Goal: Task Accomplishment & Management: Use online tool/utility

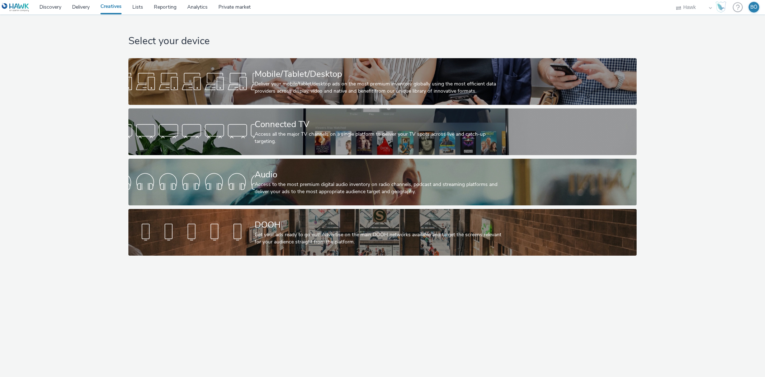
select select "11a7df10-284f-415c-b52a-427acf4c31ae"
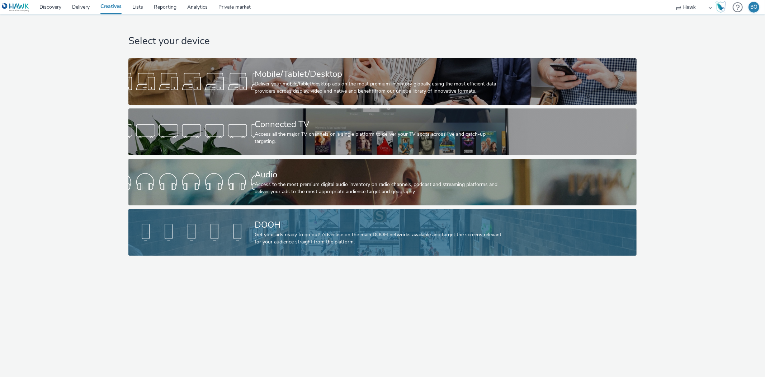
click at [245, 223] on div at bounding box center [191, 232] width 126 height 23
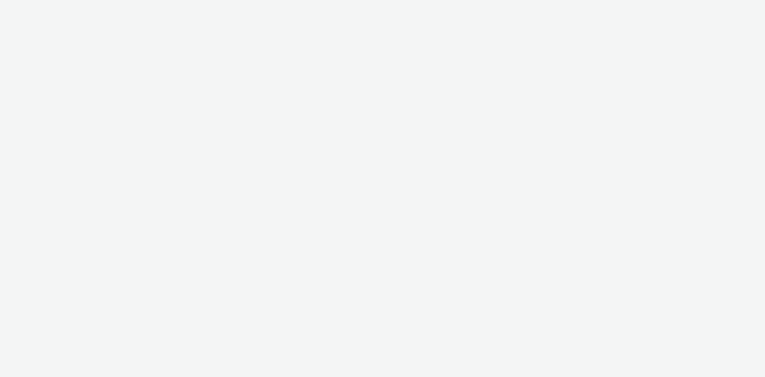
select select "11a7df10-284f-415c-b52a-427acf4c31ae"
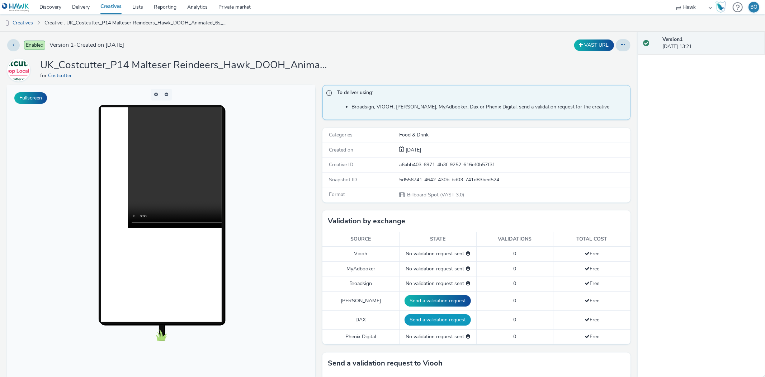
click at [433, 321] on button "Send a validation request" at bounding box center [438, 319] width 66 height 11
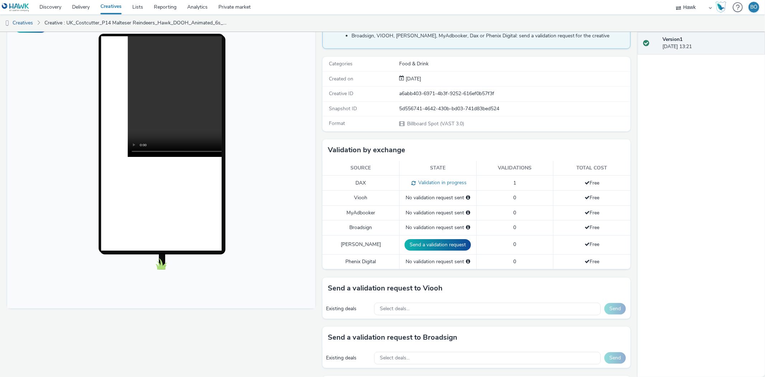
scroll to position [119, 0]
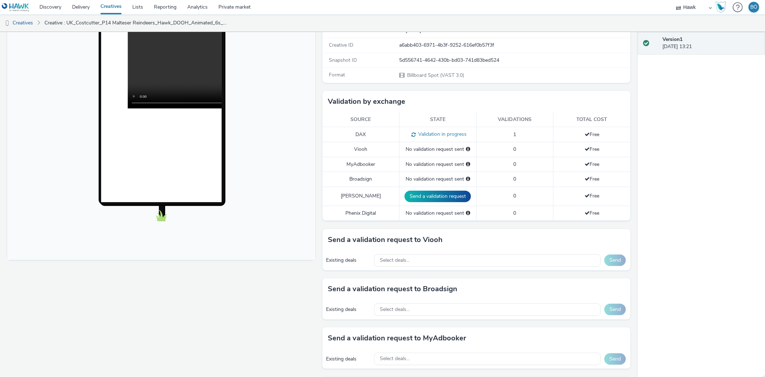
click at [424, 251] on div "Existing deals Select deals... Send" at bounding box center [476, 260] width 308 height 20
click at [437, 259] on div "Select deals..." at bounding box center [487, 260] width 227 height 13
paste input "AO_JCDecaux_D6s_2025"
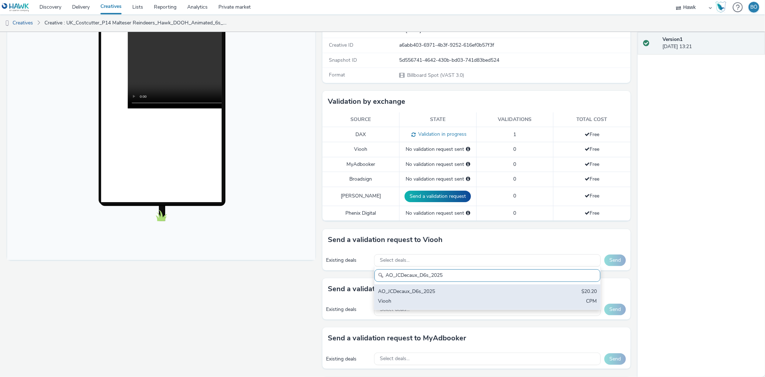
type input "AO_JCDecaux_D6s_2025"
click at [452, 289] on div "AO_JCDecaux_D6s_2025" at bounding box center [450, 292] width 145 height 8
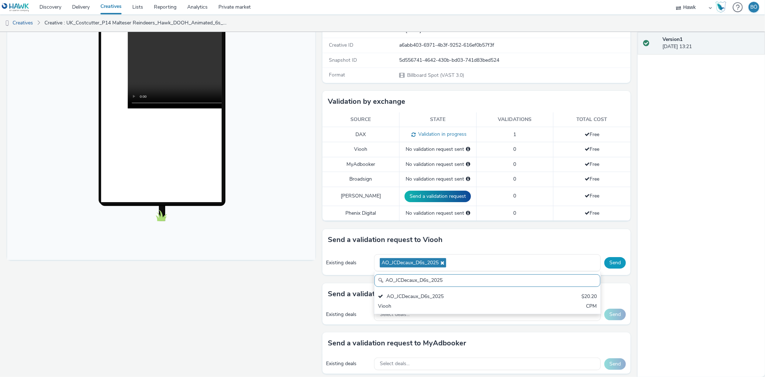
click at [611, 263] on button "Send" at bounding box center [615, 262] width 22 height 11
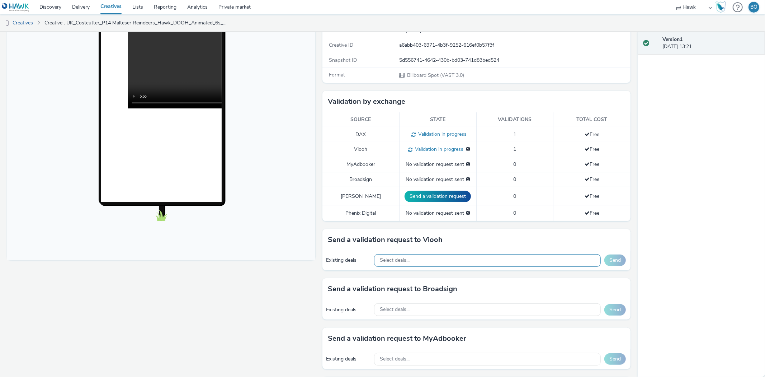
click at [422, 261] on div "Select deals..." at bounding box center [487, 260] width 227 height 13
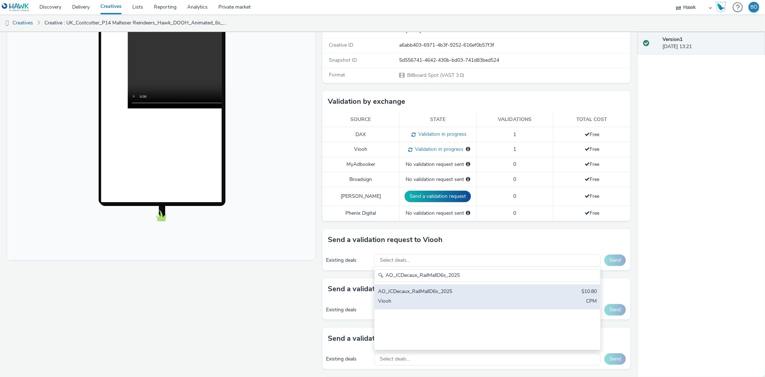
type input "AO_JCDecaux_RailMallD6s_2025"
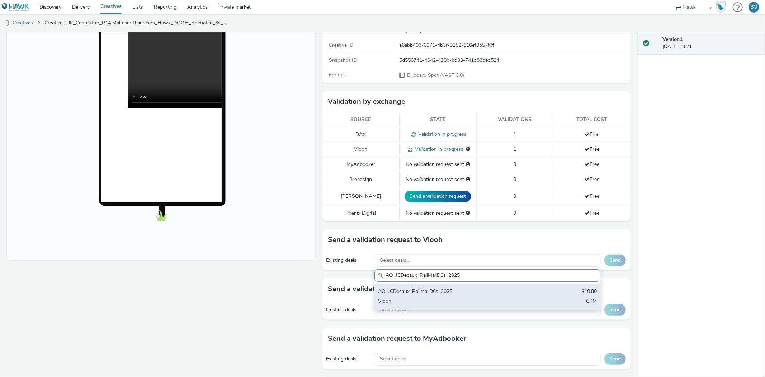
click at [457, 292] on div "AO_JCDecaux_RailMallD6s_2025" at bounding box center [450, 292] width 145 height 8
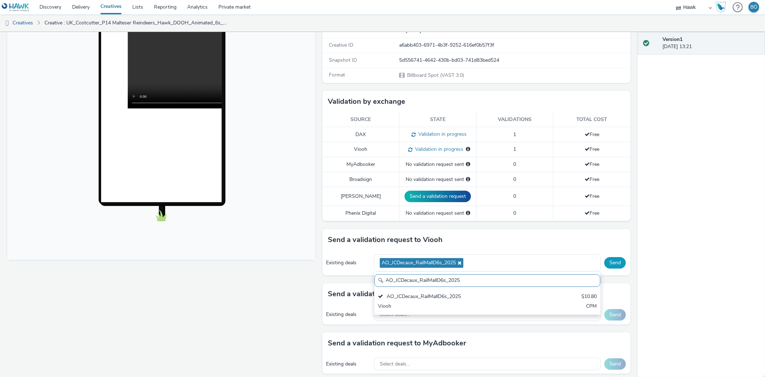
click at [611, 265] on button "Send" at bounding box center [615, 262] width 22 height 11
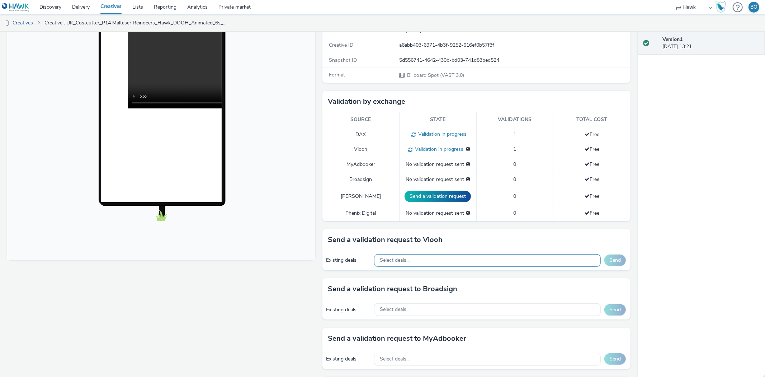
drag, startPoint x: 417, startPoint y: 252, endPoint x: 417, endPoint y: 260, distance: 7.5
click at [417, 256] on div "Existing deals Select deals... Send" at bounding box center [476, 260] width 308 height 20
click at [420, 262] on div "Select deals..." at bounding box center [487, 260] width 227 height 13
click at [424, 283] on div "AO_JCDecaux_MVZ_2025 AO_JCDecaux_MVZ_2025 $20.40 Viooh CPM" at bounding box center [487, 287] width 227 height 43
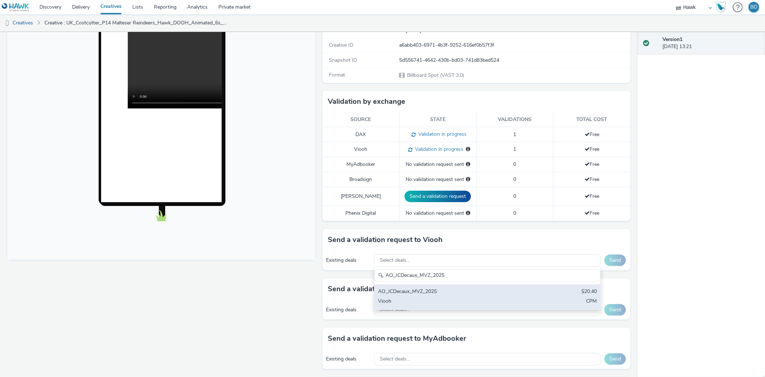
type input "AO_JCDecaux_MVZ_2025"
click at [428, 294] on div "AO_JCDecaux_MVZ_2025" at bounding box center [450, 292] width 145 height 8
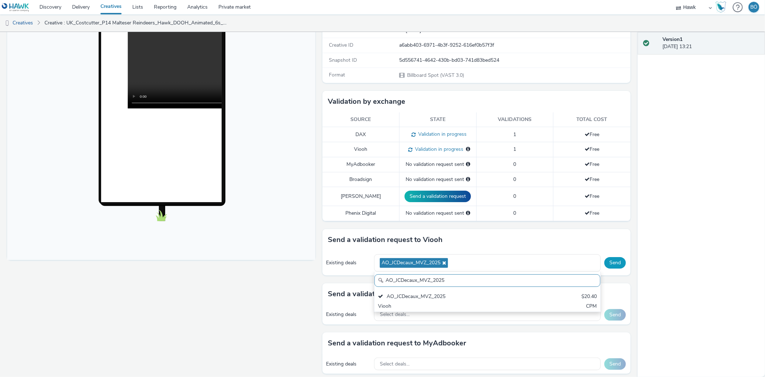
click at [610, 266] on button "Send" at bounding box center [615, 262] width 22 height 11
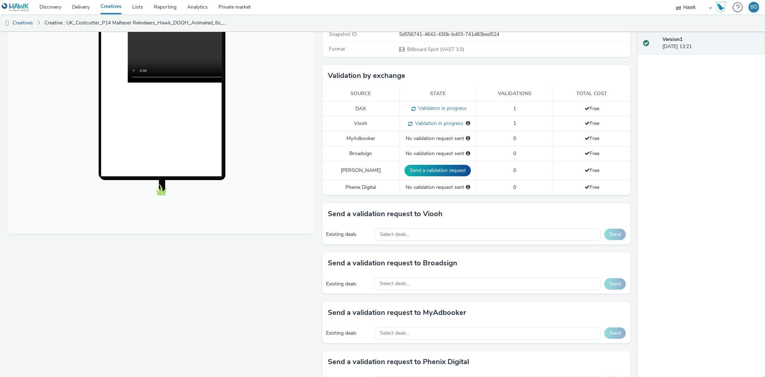
scroll to position [159, 0]
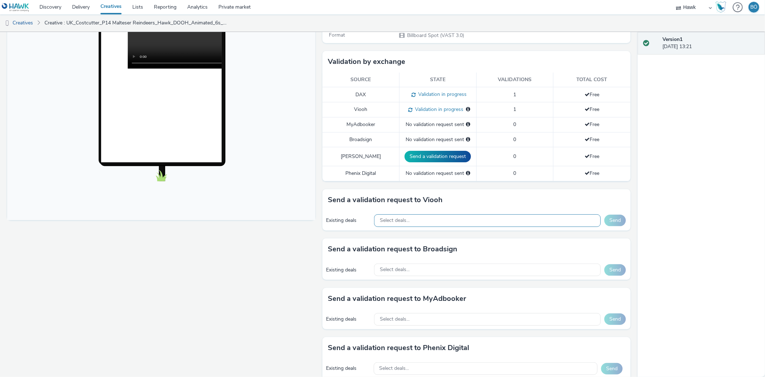
click at [429, 220] on div "Select deals..." at bounding box center [487, 220] width 227 height 13
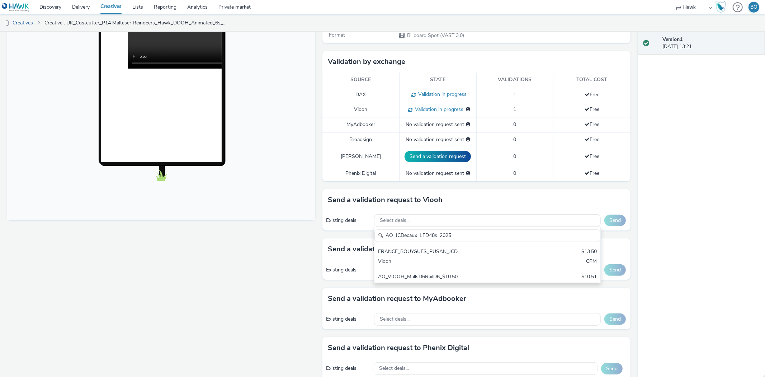
scroll to position [0, 0]
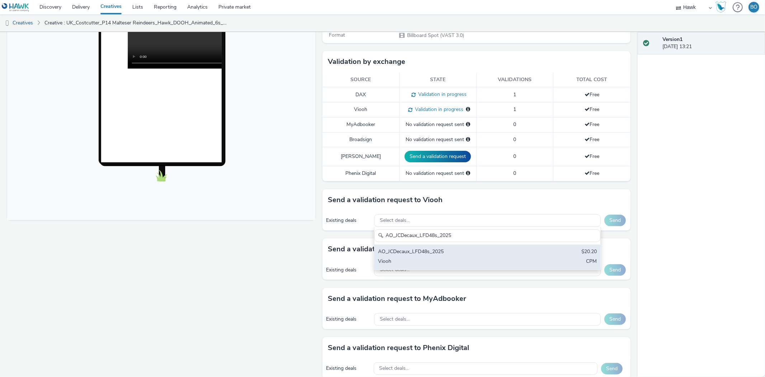
type input "AO_JCDecaux_LFD48s_2025"
click at [459, 254] on div "AO_JCDecaux_LFD48s_2025" at bounding box center [450, 252] width 145 height 8
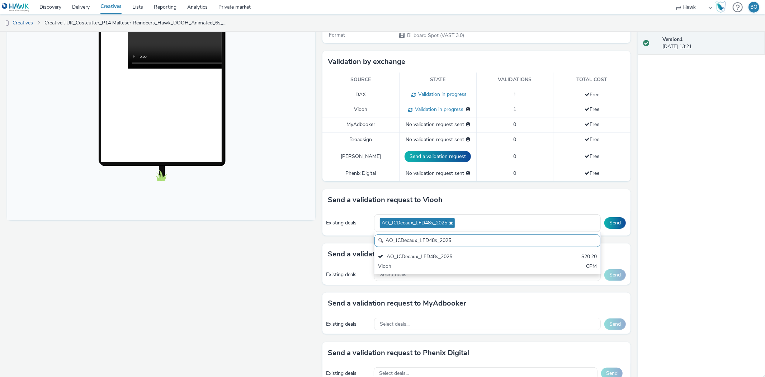
drag, startPoint x: 611, startPoint y: 218, endPoint x: 619, endPoint y: 236, distance: 19.7
click at [610, 219] on button "Send" at bounding box center [615, 222] width 22 height 11
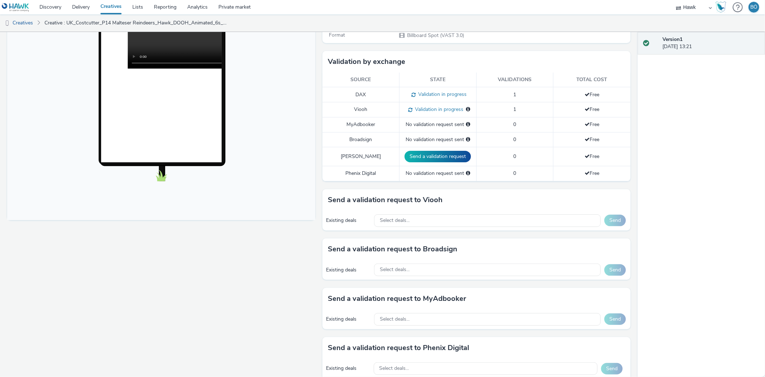
click at [420, 212] on div "Existing deals Select deals... Send" at bounding box center [476, 221] width 308 height 20
click at [418, 218] on div "Select deals..." at bounding box center [487, 220] width 227 height 13
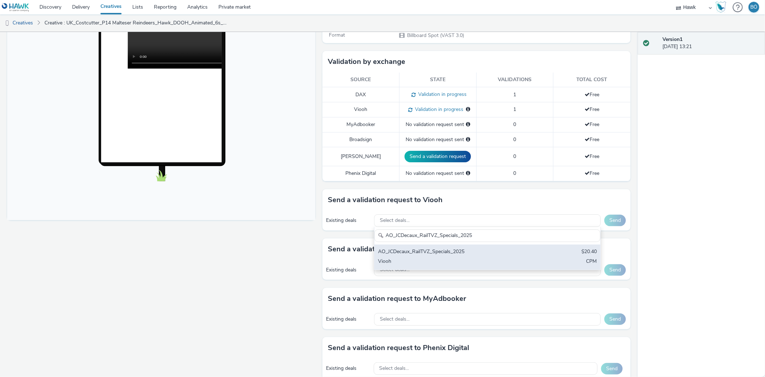
type input "AO_JCDecaux_RailTVZ_Specials_2025"
click at [450, 256] on div "AO_JCDecaux_RailTVZ_Specials_2025" at bounding box center [450, 252] width 145 height 8
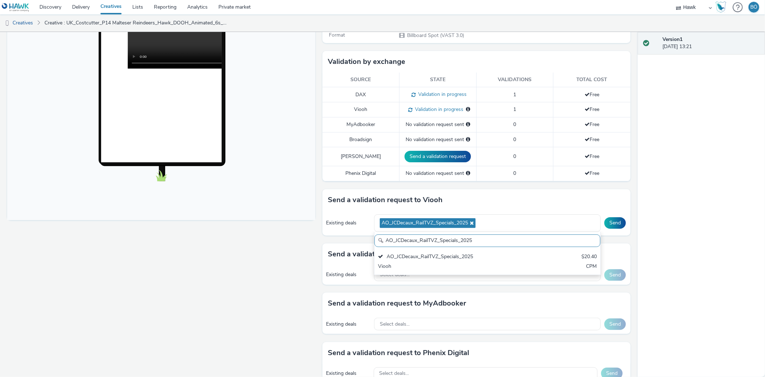
drag, startPoint x: 620, startPoint y: 224, endPoint x: 614, endPoint y: 224, distance: 6.1
click at [620, 224] on div "Send" at bounding box center [615, 222] width 22 height 11
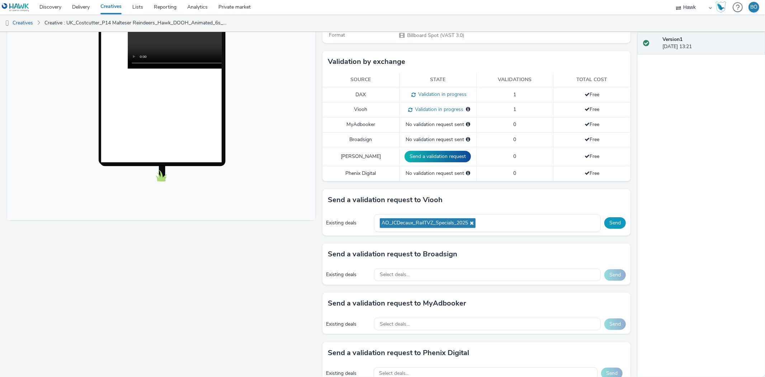
click at [614, 224] on button "Send" at bounding box center [615, 222] width 22 height 11
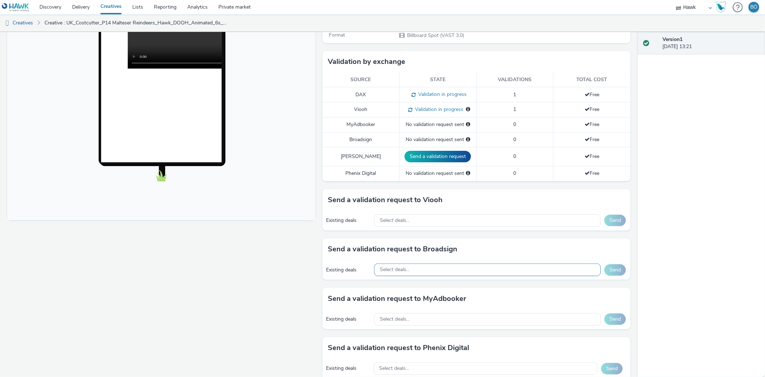
click at [421, 268] on div "Select deals..." at bounding box center [487, 269] width 227 height 13
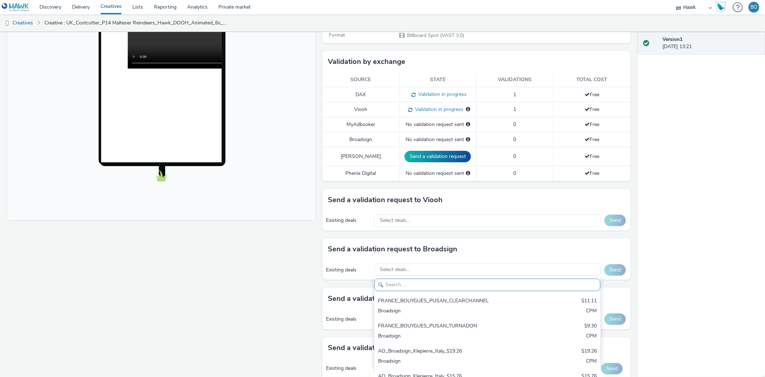
paste input "AO_Bauer-ClearChannel_TrainStations"
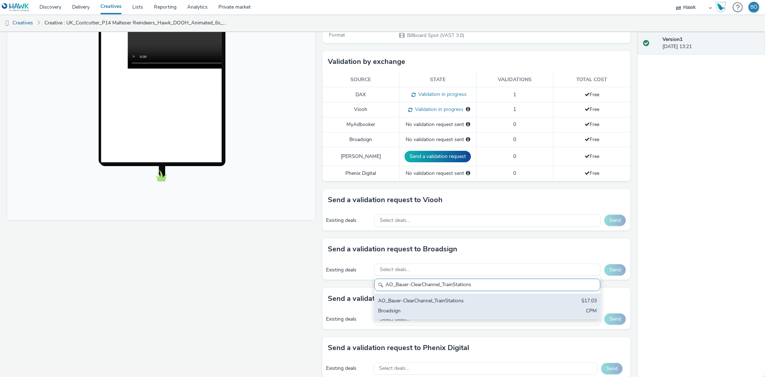
type input "AO_Bauer-ClearChannel_TrainStations"
click at [467, 299] on div "AO_Bauer-ClearChannel_TrainStations" at bounding box center [450, 301] width 145 height 8
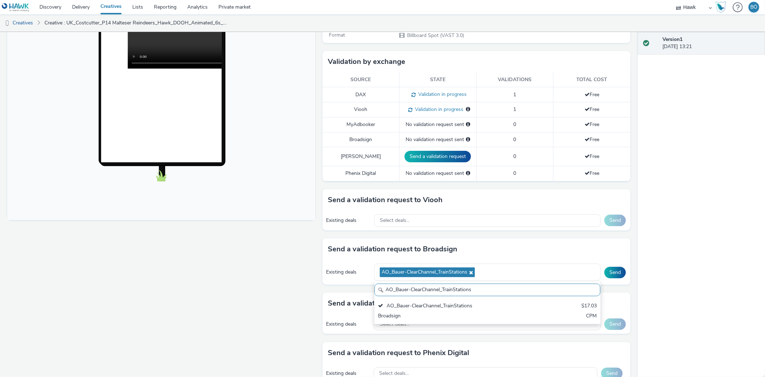
click at [597, 277] on div "Existing deals AO_Bauer-ClearChannel_TrainStations AO_Bauer-ClearChannel_TrainS…" at bounding box center [476, 272] width 308 height 25
click at [597, 277] on div "Existing deals AO_Bauer-ClearChannel_TrainStations Send" at bounding box center [476, 272] width 308 height 25
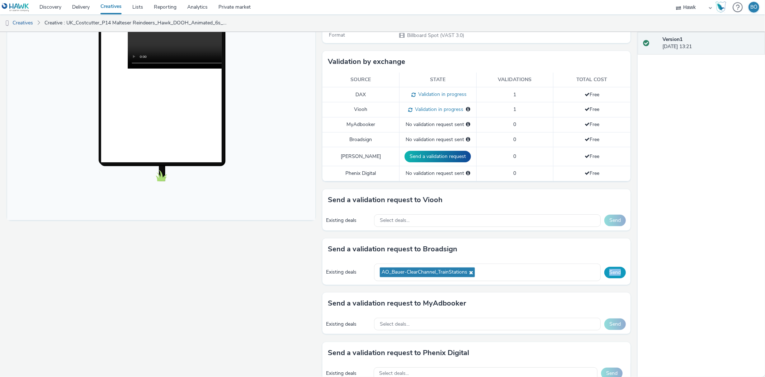
click at [611, 271] on button "Send" at bounding box center [615, 271] width 22 height 11
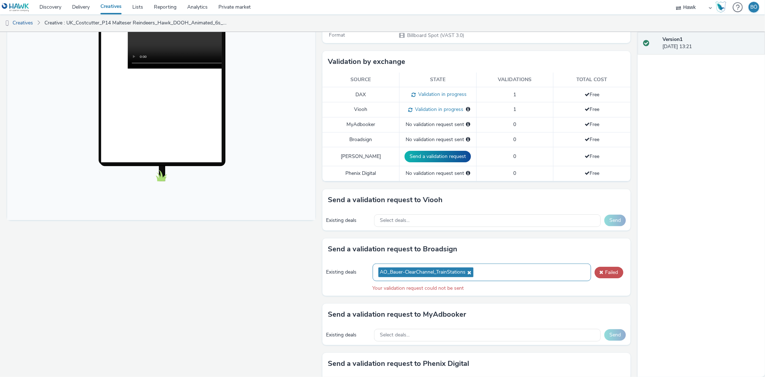
click at [477, 266] on div "AO_Bauer-ClearChannel_TrainStations" at bounding box center [482, 272] width 218 height 18
click at [466, 272] on icon at bounding box center [469, 272] width 6 height 5
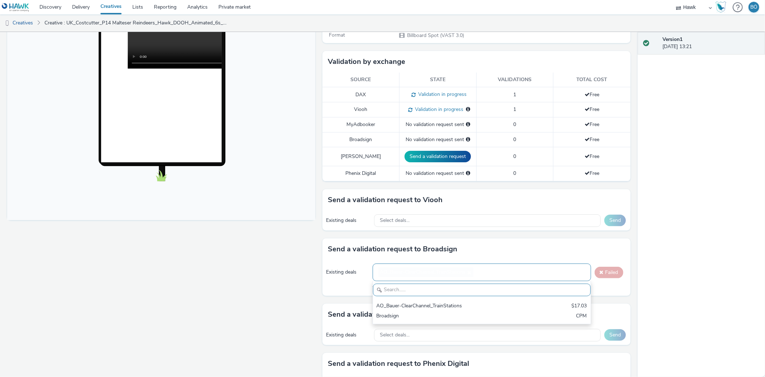
click at [466, 272] on icon at bounding box center [469, 272] width 6 height 5
click at [448, 271] on span "AO_Bauer-ClearChannel_TrainStations" at bounding box center [423, 272] width 86 height 6
paste input "AO_Bauer-ClearChannel_TrainStations"
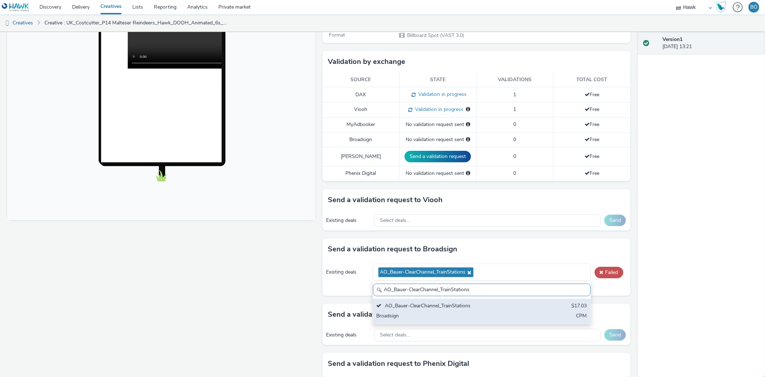
type input "AO_Bauer-ClearChannel_TrainStations"
click at [495, 312] on div "Broadsign" at bounding box center [446, 316] width 139 height 8
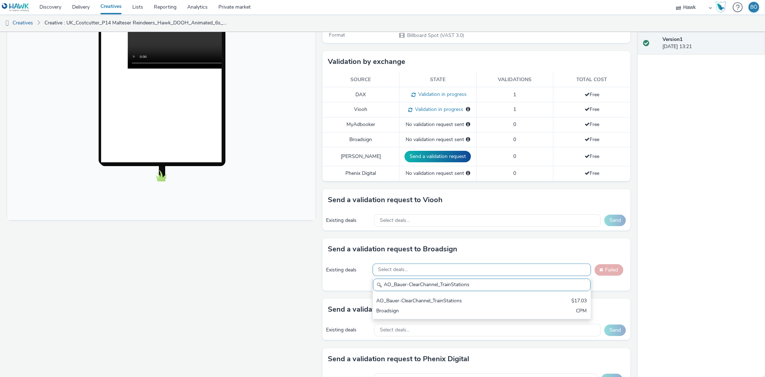
click at [454, 270] on div "Select deals..." at bounding box center [482, 269] width 218 height 13
click at [444, 271] on div "Existing deals Select deals... Failed Your validation request could not be sent" at bounding box center [476, 275] width 308 height 30
click at [444, 271] on div "Select deals..." at bounding box center [482, 269] width 218 height 13
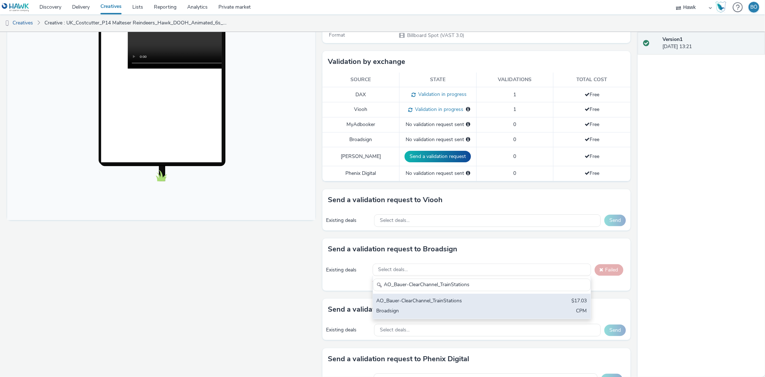
type input "AO_Bauer-ClearChannel_TrainStations"
click at [447, 298] on div "AO_Bauer-ClearChannel_TrainStations" at bounding box center [446, 301] width 139 height 8
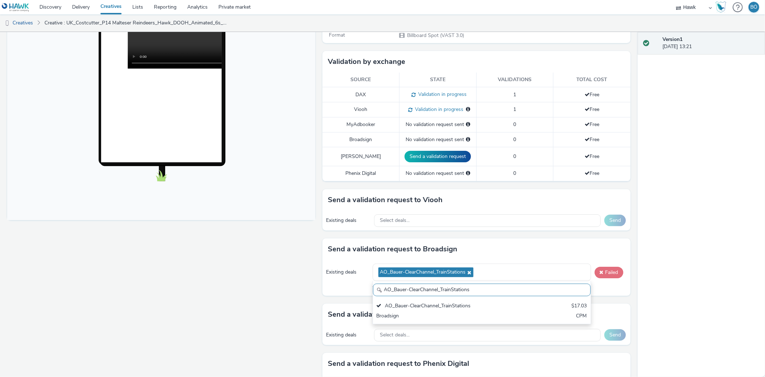
click at [595, 273] on button "Failed" at bounding box center [609, 271] width 29 height 11
click at [466, 271] on icon at bounding box center [469, 272] width 6 height 5
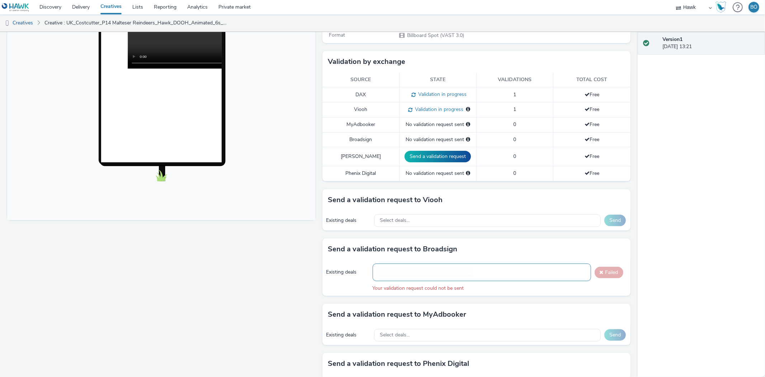
click at [443, 274] on span "AO_Bauer-ClearChannel_TrainStations" at bounding box center [423, 272] width 86 height 6
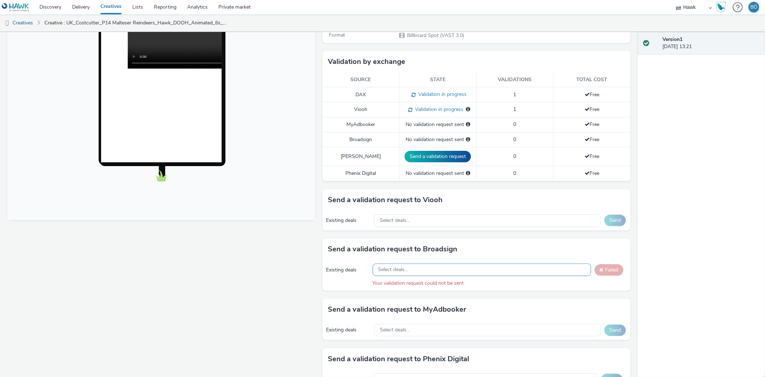
click at [506, 260] on div "Existing deals Select deals... Failed Your validation request could not be sent" at bounding box center [476, 275] width 308 height 30
click at [497, 272] on div "Select deals..." at bounding box center [482, 269] width 218 height 13
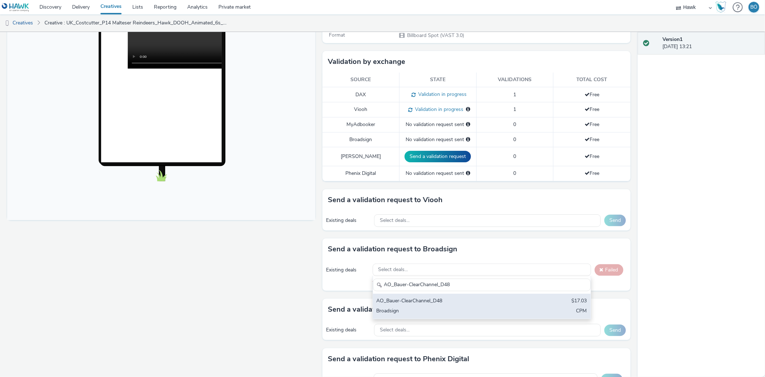
type input "AO_Bauer-ClearChannel_D48"
drag, startPoint x: 488, startPoint y: 302, endPoint x: 510, endPoint y: 295, distance: 22.2
click at [489, 302] on div "AO_Bauer-ClearChannel_D48" at bounding box center [446, 301] width 139 height 8
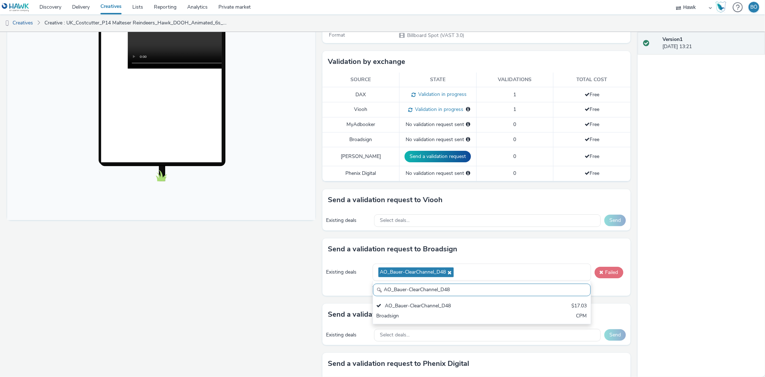
click at [603, 271] on button "Failed" at bounding box center [609, 271] width 29 height 11
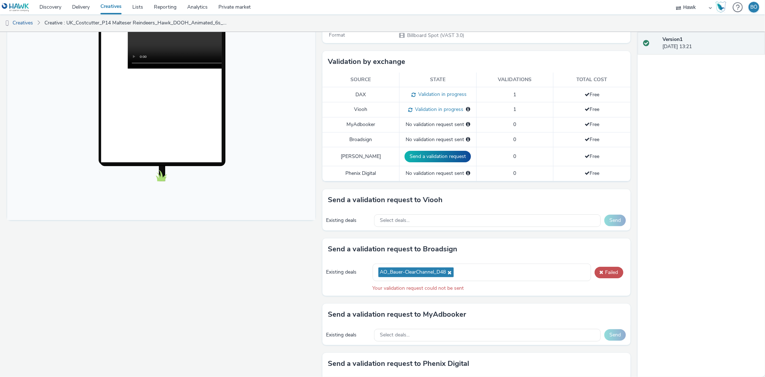
click at [450, 269] on span "AO_Bauer-ClearChannel_D48" at bounding box center [415, 272] width 75 height 10
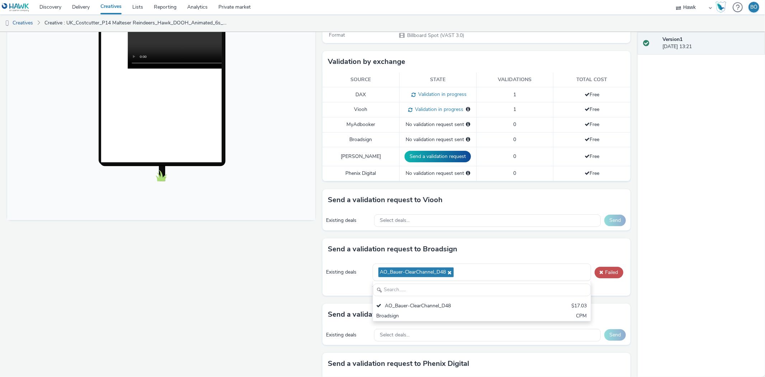
click at [449, 270] on icon at bounding box center [449, 272] width 6 height 5
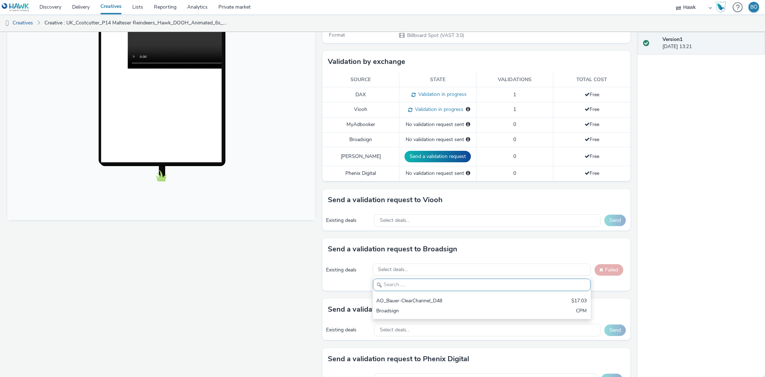
click at [435, 276] on div "AO_Bauer-ClearChannel_D48 $17.03 Broadsign CPM" at bounding box center [482, 297] width 218 height 43
paste input "AO_Bauer-ClearChannel_AllFrames"
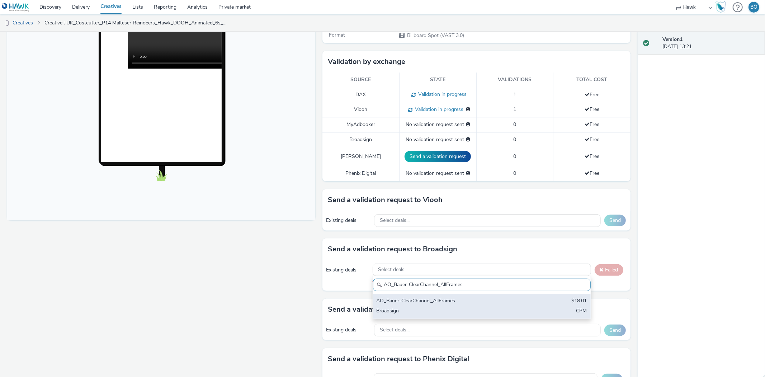
type input "AO_Bauer-ClearChannel_AllFrames"
click at [431, 305] on div "AO_Bauer-ClearChannel_AllFrames $18.01 Broadsign CPM" at bounding box center [482, 305] width 218 height 25
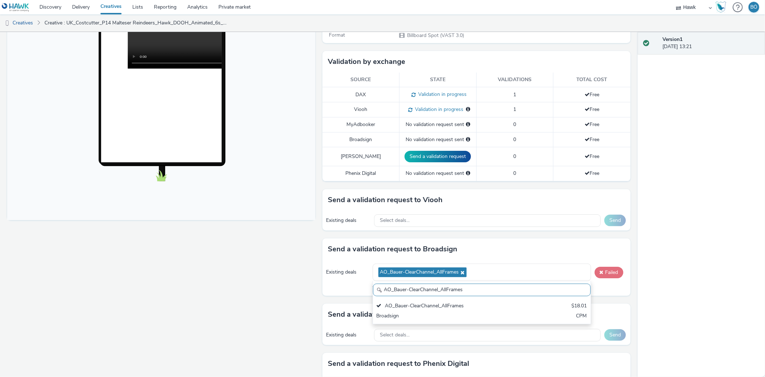
click at [587, 270] on div "Existing deals AO_Bauer-ClearChannel_AllFrames AO_Bauer-ClearChannel_AllFrames …" at bounding box center [476, 278] width 308 height 36
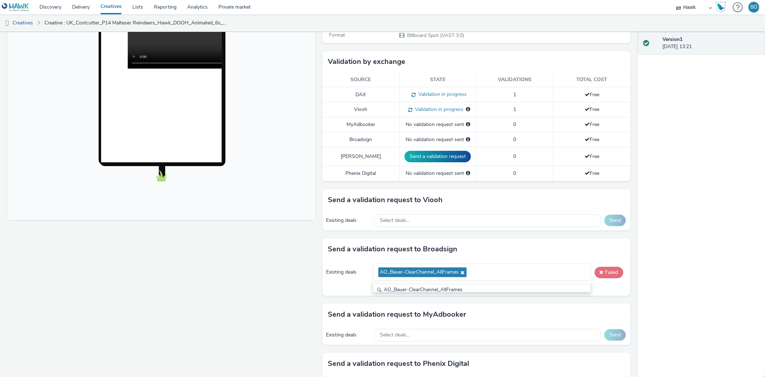
click at [600, 273] on span at bounding box center [602, 271] width 4 height 5
click at [462, 270] on span "AO_Bauer-ClearChannel_AllFrames" at bounding box center [422, 272] width 88 height 10
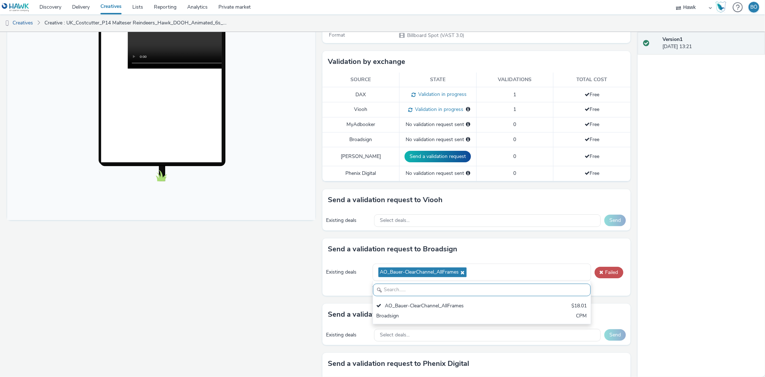
click at [459, 270] on icon at bounding box center [462, 272] width 6 height 5
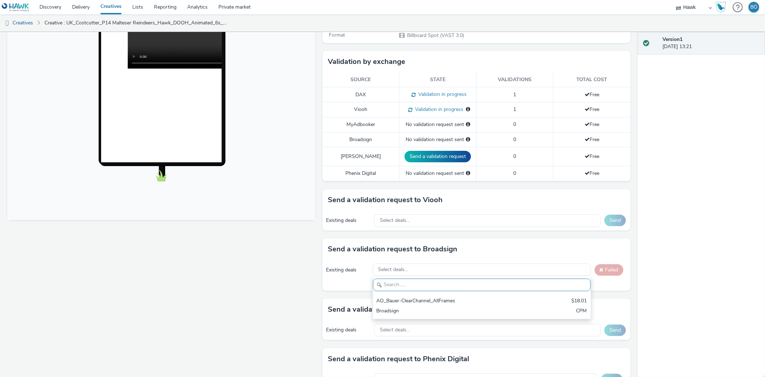
paste input "AO_Bauer-ClearChannel_AllFrames"
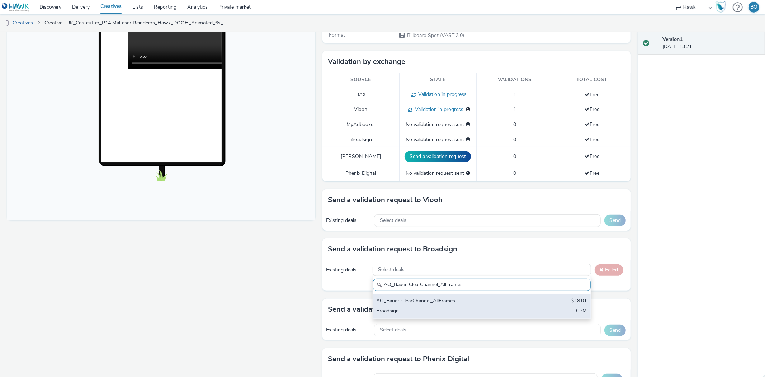
type input "AO_Bauer-ClearChannel_AllFrames"
click at [439, 298] on div "AO_Bauer-ClearChannel_AllFrames" at bounding box center [446, 301] width 139 height 8
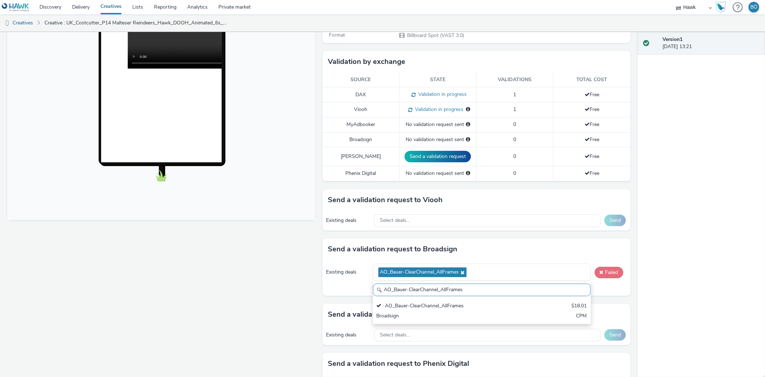
click at [600, 273] on span at bounding box center [602, 271] width 4 height 5
click at [614, 274] on button "Failed" at bounding box center [609, 271] width 29 height 11
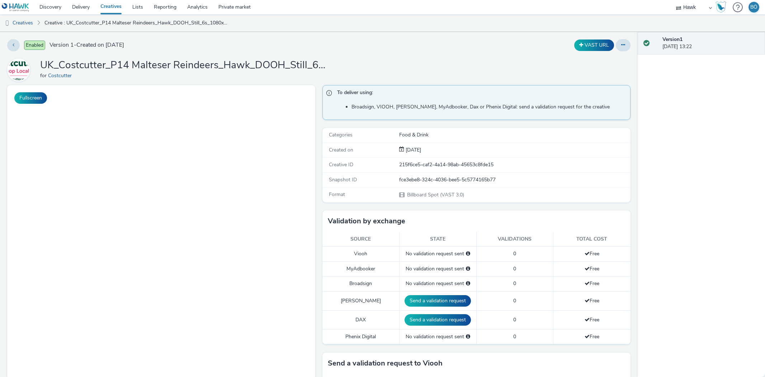
select select "11a7df10-284f-415c-b52a-427acf4c31ae"
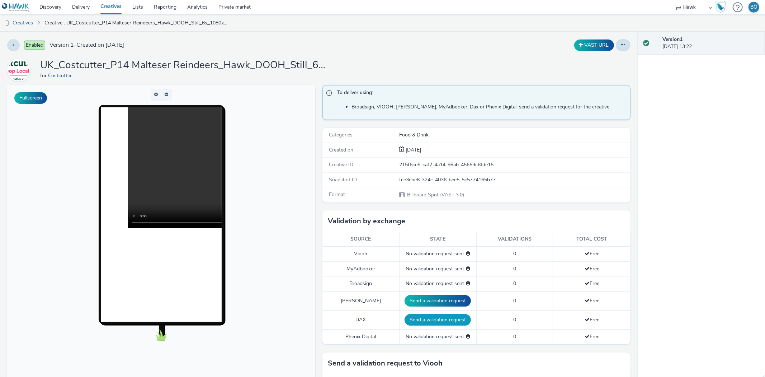
click at [425, 322] on button "Send a validation request" at bounding box center [438, 319] width 66 height 11
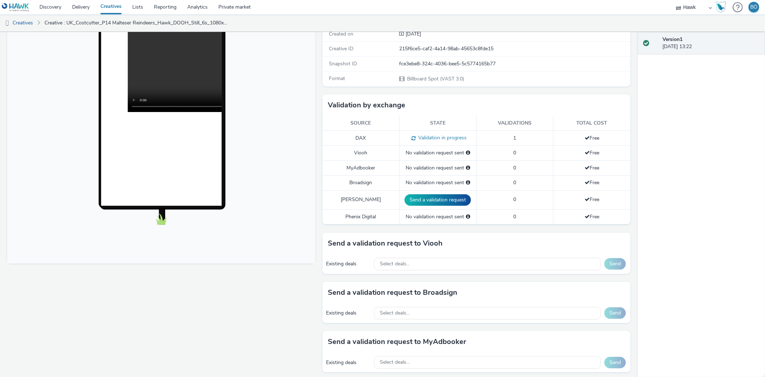
scroll to position [239, 0]
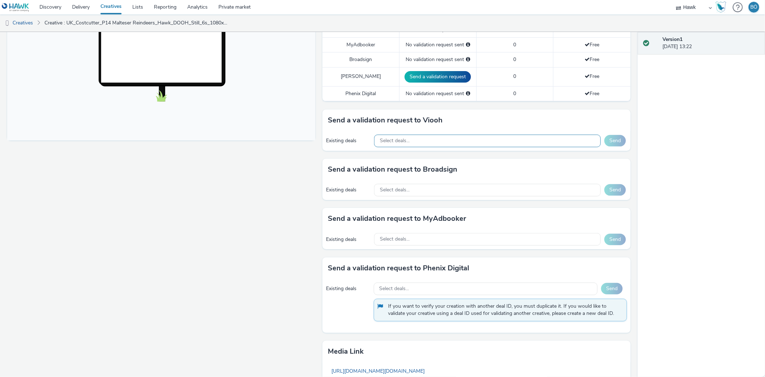
click at [429, 145] on div "Select deals..." at bounding box center [487, 140] width 227 height 13
paste input "AO_JCDecaux_D6s_2025"
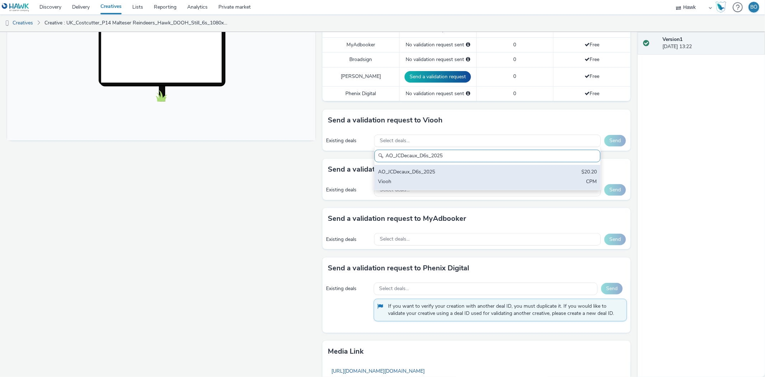
drag, startPoint x: 447, startPoint y: 160, endPoint x: 451, endPoint y: 167, distance: 7.6
click at [447, 161] on input "AO_JCDecaux_D6s_2025" at bounding box center [487, 156] width 226 height 13
type input "AO_JCDecaux_D6s_2025"
click at [453, 169] on div "AO_JCDecaux_D6s_2025" at bounding box center [450, 172] width 145 height 8
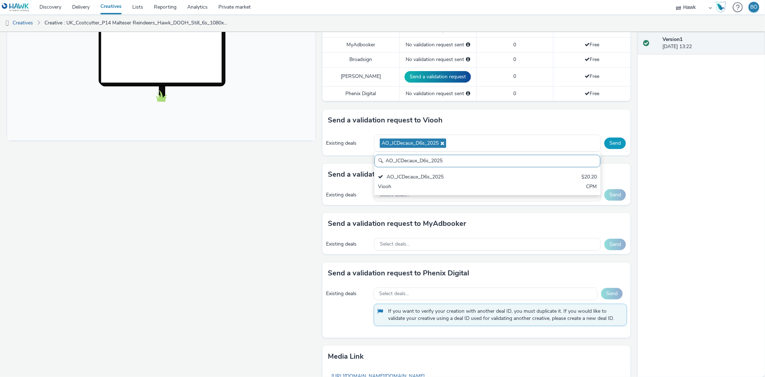
drag, startPoint x: 604, startPoint y: 140, endPoint x: 610, endPoint y: 137, distance: 6.3
click at [604, 139] on button "Send" at bounding box center [615, 142] width 22 height 11
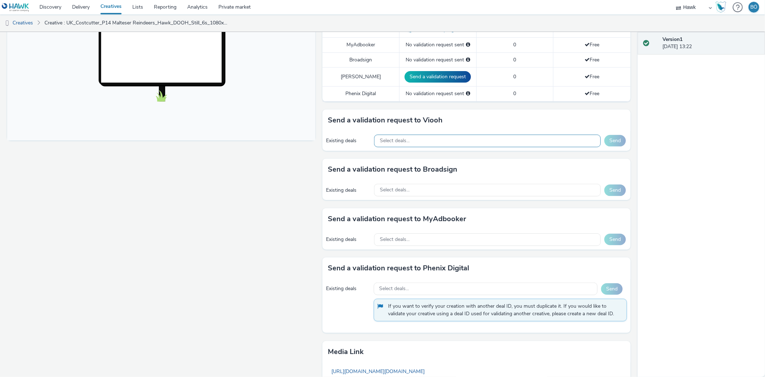
click at [445, 141] on div "Select deals..." at bounding box center [487, 140] width 227 height 13
paste input "AO_JCDecaux_RailMallD6s_2025"
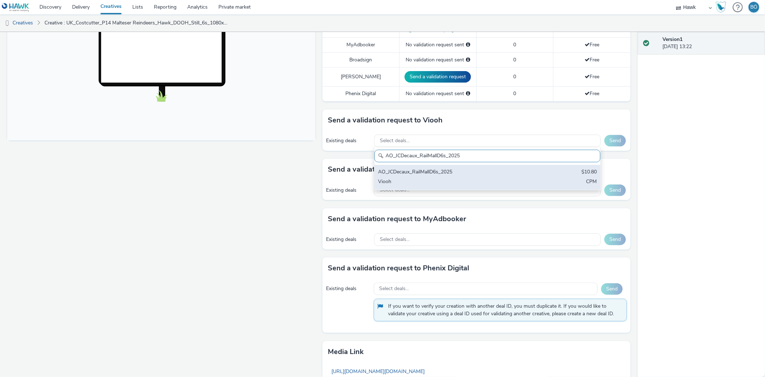
scroll to position [0, 0]
type input "AO_JCDecaux_RailMallD6s_2025"
click at [463, 176] on div "AO_JCDecaux_RailMallD6s_2025" at bounding box center [450, 172] width 145 height 8
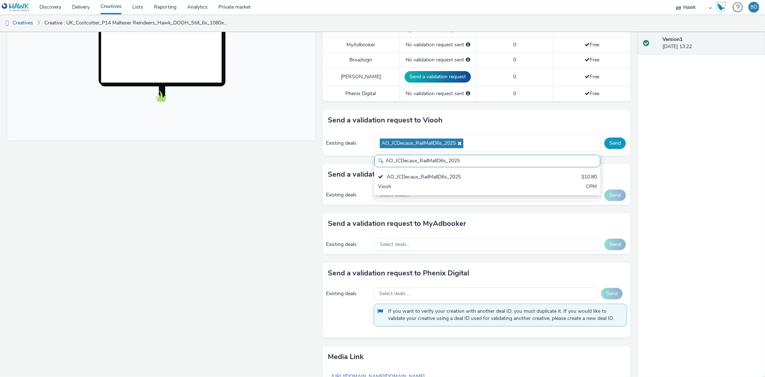
click at [608, 137] on button "Send" at bounding box center [615, 142] width 22 height 11
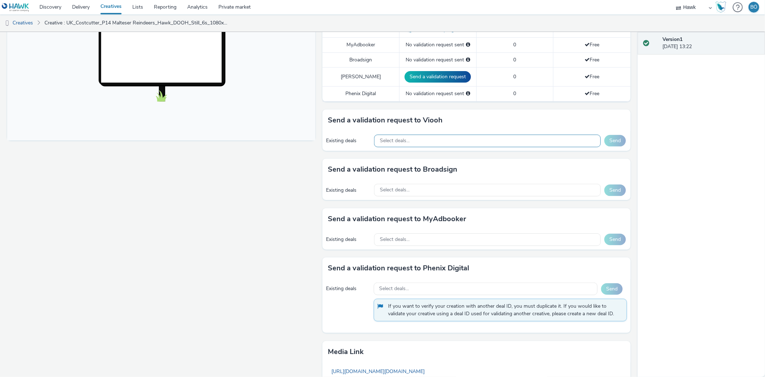
click at [464, 139] on div "Select deals..." at bounding box center [487, 140] width 227 height 13
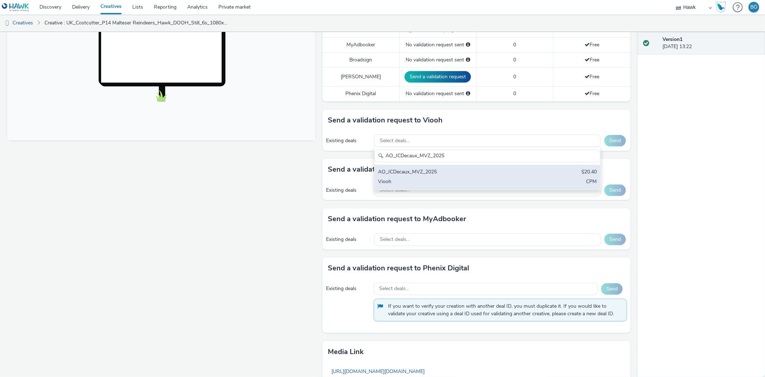
type input "AO_JCDecaux_MVZ_2025"
click at [464, 177] on div "AO_JCDecaux_MVZ_2025 $20.40 Viooh CPM" at bounding box center [487, 177] width 226 height 25
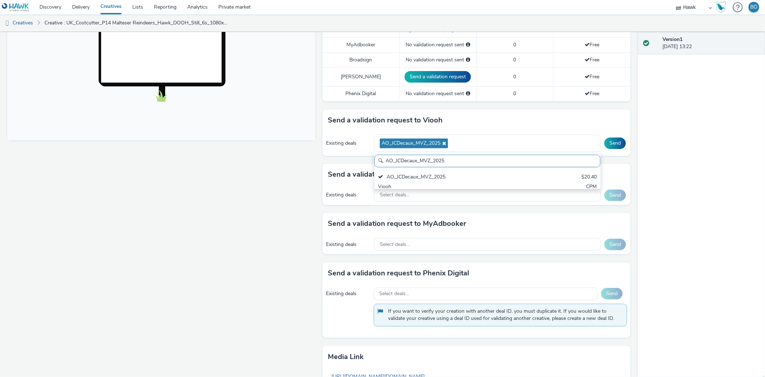
click at [619, 137] on div "Existing deals AO_JCDecaux_MVZ_2025 AO_JCDecaux_MVZ_2025 AO_JCDecaux_MVZ_2025 $…" at bounding box center [476, 143] width 308 height 25
click at [597, 152] on div "Existing deals AO_JCDecaux_MVZ_2025 Send" at bounding box center [476, 143] width 308 height 25
click at [607, 146] on button "Send" at bounding box center [615, 142] width 22 height 11
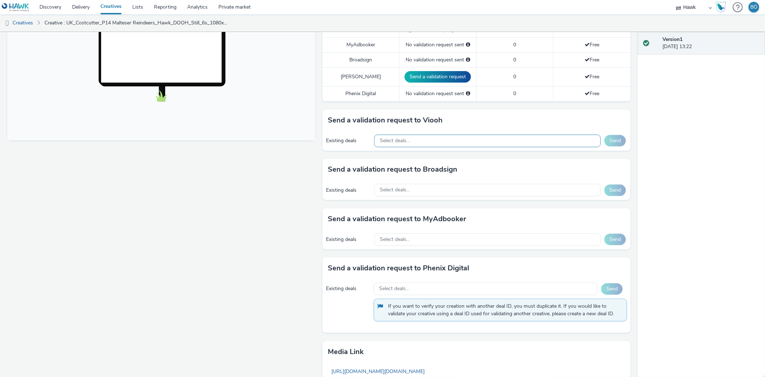
click at [467, 136] on div "Select deals..." at bounding box center [487, 140] width 227 height 13
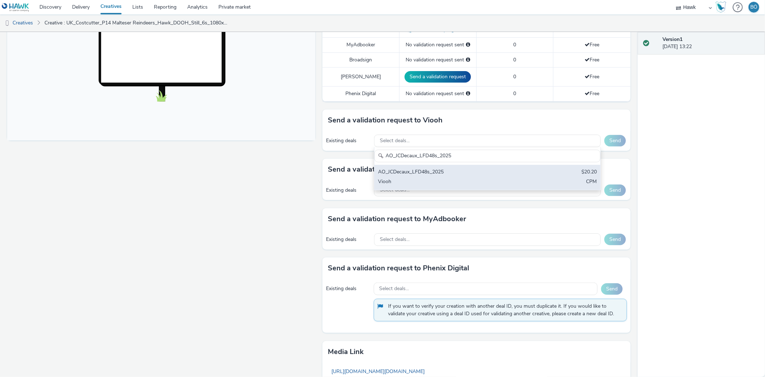
type input "AO_JCDecaux_LFD48s_2025"
click at [467, 171] on div "AO_JCDecaux_LFD48s_2025" at bounding box center [450, 172] width 145 height 8
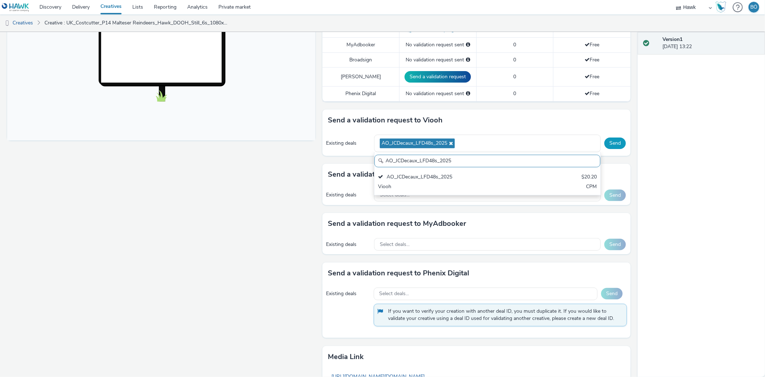
click at [611, 142] on button "Send" at bounding box center [615, 142] width 22 height 11
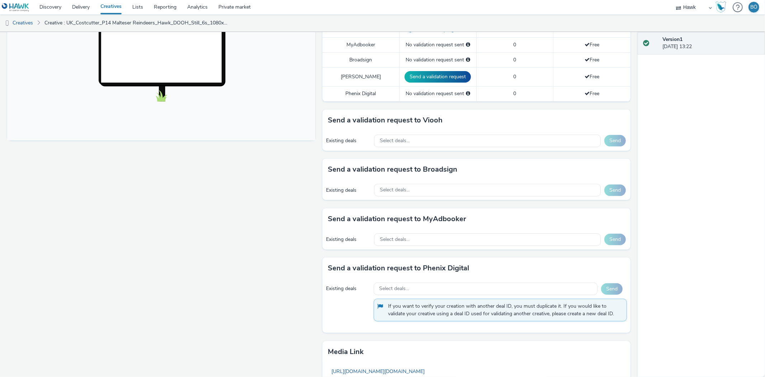
click at [450, 133] on div "Existing deals Select deals... Send" at bounding box center [476, 141] width 308 height 20
click at [451, 146] on div "Select deals..." at bounding box center [487, 140] width 227 height 13
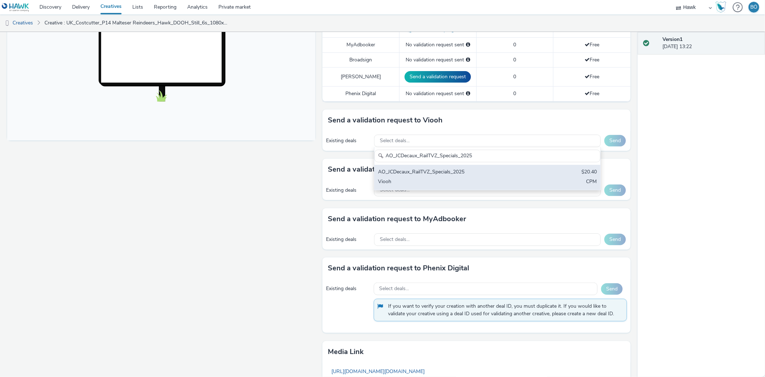
type input "AO_JCDecaux_RailTVZ_Specials_2025"
click at [492, 171] on div "AO_JCDecaux_RailTVZ_Specials_2025" at bounding box center [450, 172] width 145 height 8
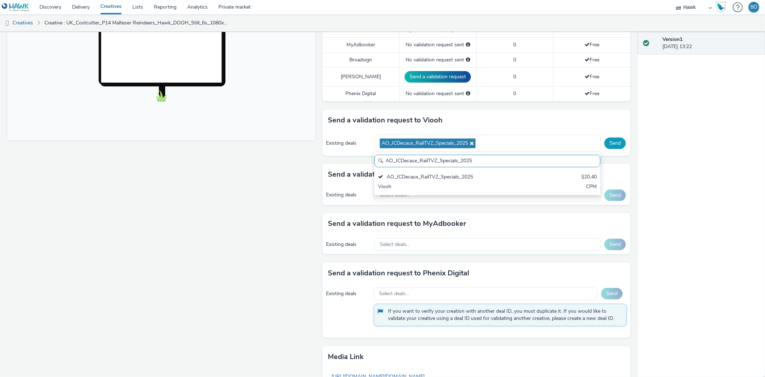
click at [606, 138] on button "Send" at bounding box center [615, 142] width 22 height 11
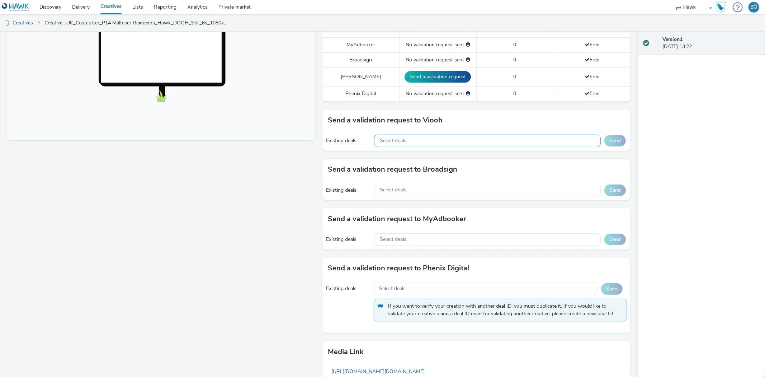
click at [420, 145] on div "Select deals..." at bounding box center [487, 140] width 227 height 13
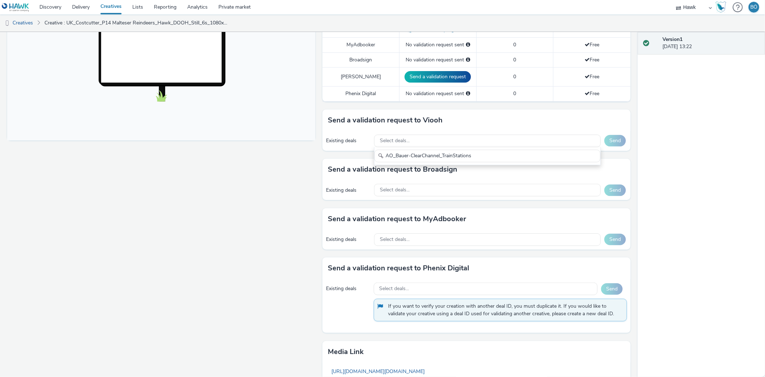
type input "AO_Bauer-ClearChannel_TrainStations"
drag, startPoint x: 324, startPoint y: 177, endPoint x: 450, endPoint y: 189, distance: 126.5
click at [325, 177] on div "Send a validation request to Broadsign" at bounding box center [476, 170] width 308 height 22
click at [447, 182] on div "Existing deals Select deals... Send" at bounding box center [476, 190] width 308 height 20
click at [456, 195] on div "Select deals..." at bounding box center [487, 190] width 227 height 13
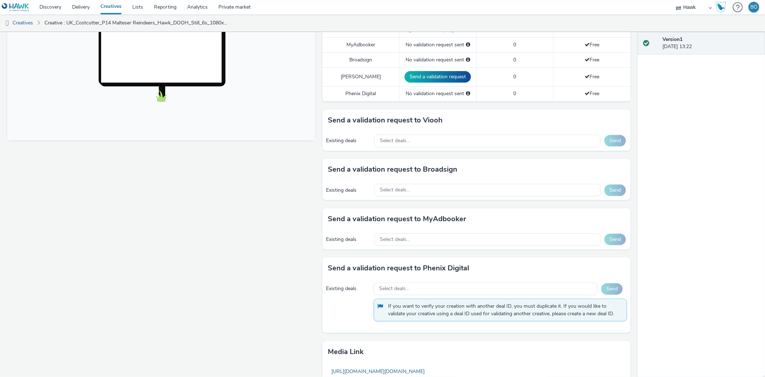
paste input "AO_Bauer-ClearChannel_TrainStations"
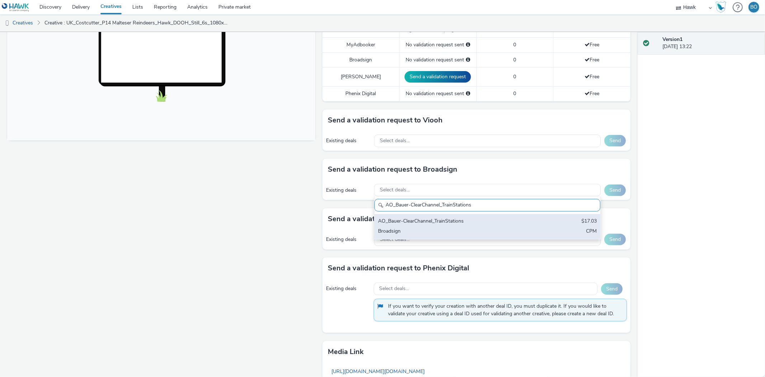
type input "AO_Bauer-ClearChannel_TrainStations"
click at [517, 227] on div "Broadsign" at bounding box center [450, 231] width 145 height 8
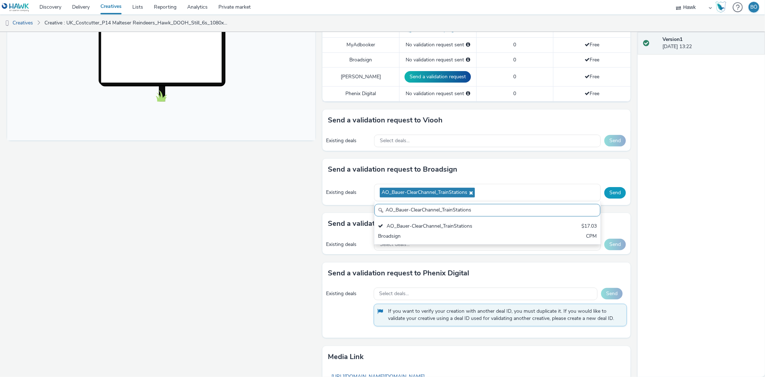
click at [614, 188] on div "Existing deals AO_Bauer-ClearChannel_TrainStations AO_Bauer-ClearChannel_TrainS…" at bounding box center [476, 192] width 308 height 25
click at [614, 197] on button "Send" at bounding box center [615, 192] width 22 height 11
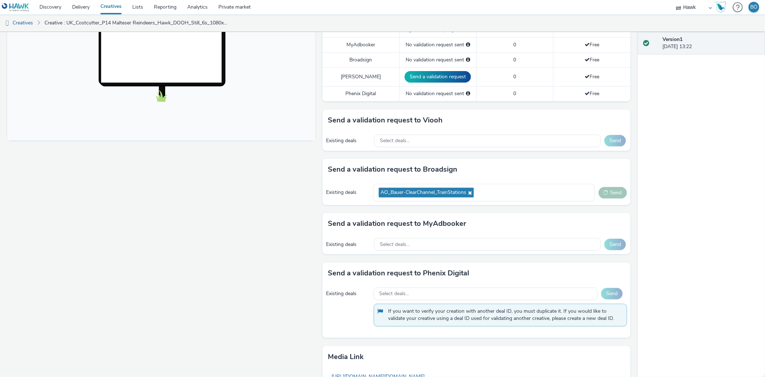
click at [574, 0] on html "Discovery Delivery Creatives Lists Reporting Analytics Private market ALPHAKONN…" at bounding box center [382, 188] width 765 height 377
click at [221, 242] on div "Fullscreen" at bounding box center [163, 149] width 312 height 606
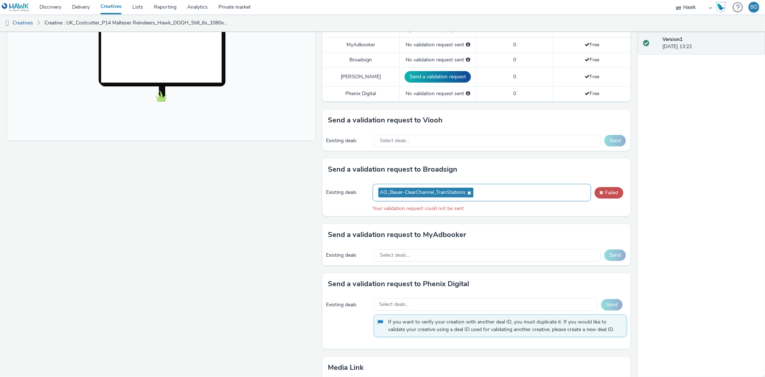
click at [509, 189] on div "AO_Bauer-ClearChannel_TrainStations" at bounding box center [482, 193] width 218 height 18
click at [469, 184] on div "AO_Bauer-ClearChannel_TrainStations" at bounding box center [482, 193] width 218 height 18
click at [468, 188] on span "AO_Bauer-ClearChannel_TrainStations" at bounding box center [425, 193] width 95 height 10
click at [467, 189] on span "AO_Bauer-ClearChannel_TrainStations" at bounding box center [425, 193] width 95 height 10
click at [467, 190] on icon at bounding box center [469, 192] width 6 height 5
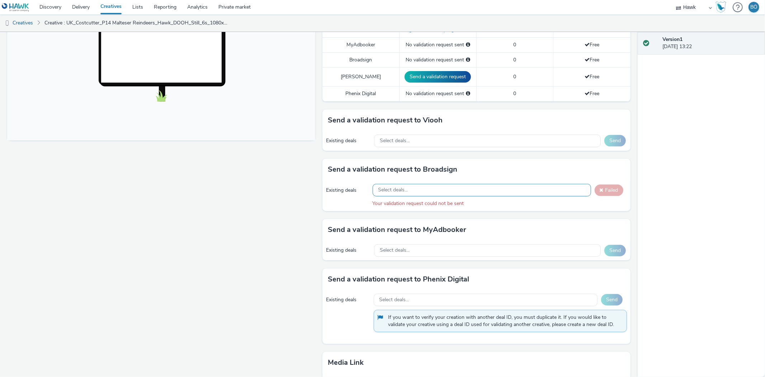
click at [479, 183] on div "Existing deals Select deals... Failed Your validation request could not be sent" at bounding box center [476, 195] width 308 height 30
click at [455, 193] on div "Select deals..." at bounding box center [482, 190] width 218 height 13
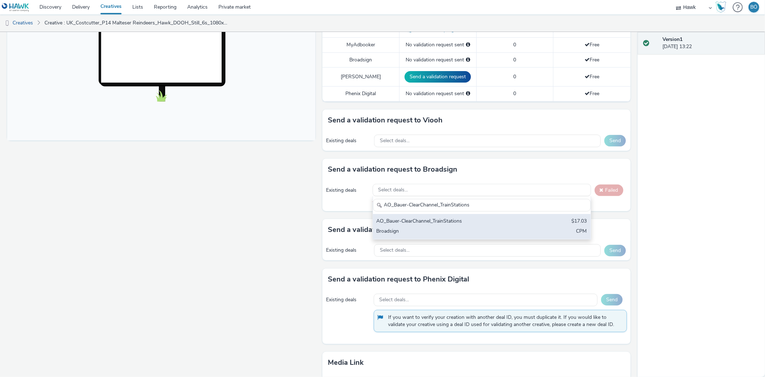
type input "AO_Bauer-ClearChannel_TrainStations"
click at [475, 221] on div "AO_Bauer-ClearChannel_TrainStations" at bounding box center [446, 221] width 139 height 8
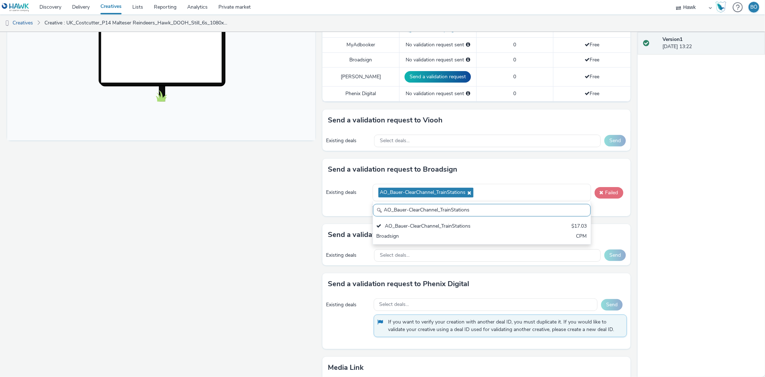
click at [596, 188] on button "Failed" at bounding box center [609, 192] width 29 height 11
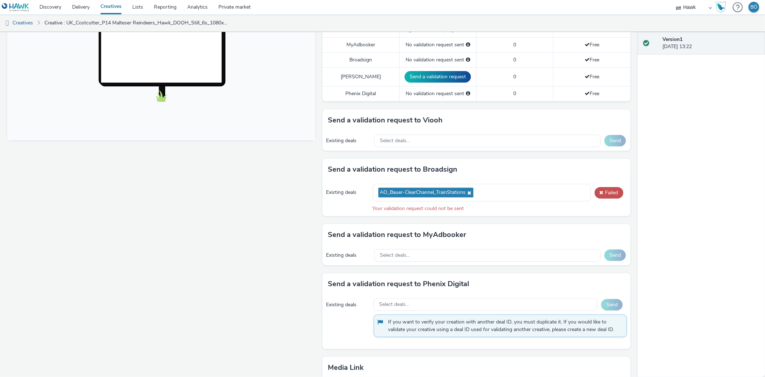
click at [468, 192] on span "AO_Bauer-ClearChannel_TrainStations" at bounding box center [425, 193] width 95 height 10
click at [467, 192] on icon at bounding box center [469, 192] width 6 height 5
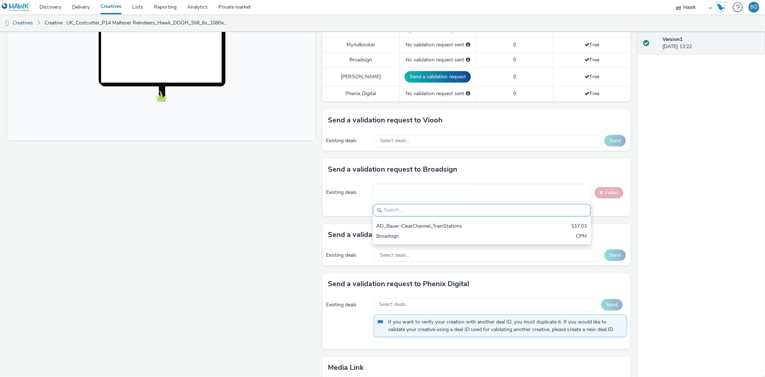
scroll to position [0, 0]
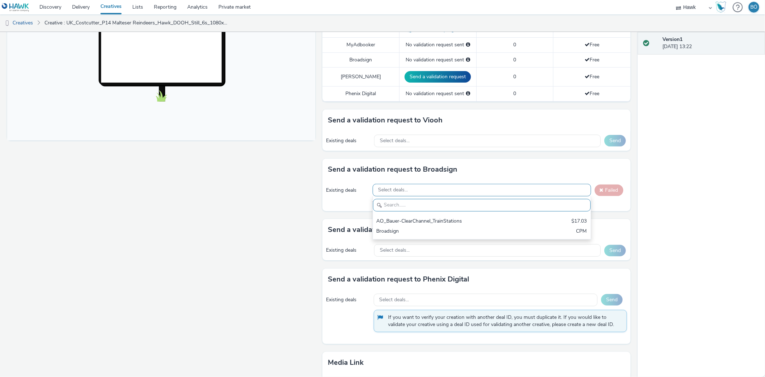
paste input "AO_Bauer-ClearChannel_D48"
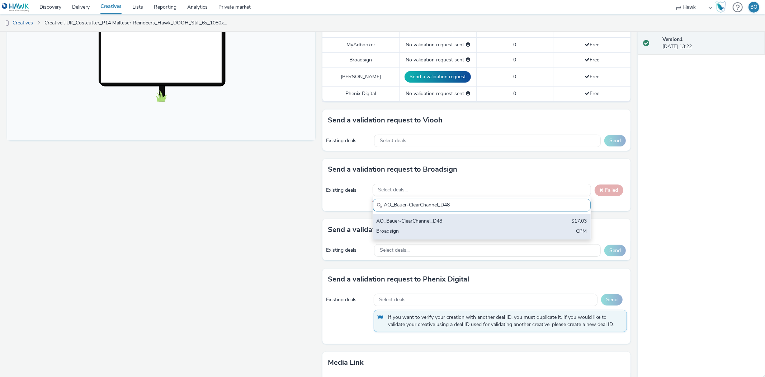
type input "AO_Bauer-ClearChannel_D48"
click at [459, 222] on div "AO_Bauer-ClearChannel_D48" at bounding box center [446, 221] width 139 height 8
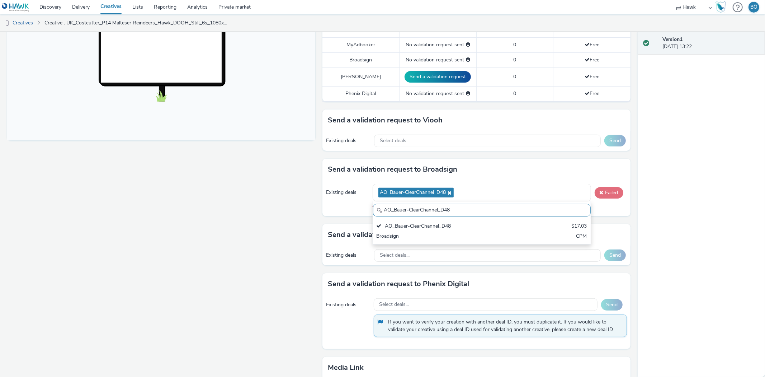
click at [600, 195] on button "Failed" at bounding box center [609, 192] width 29 height 11
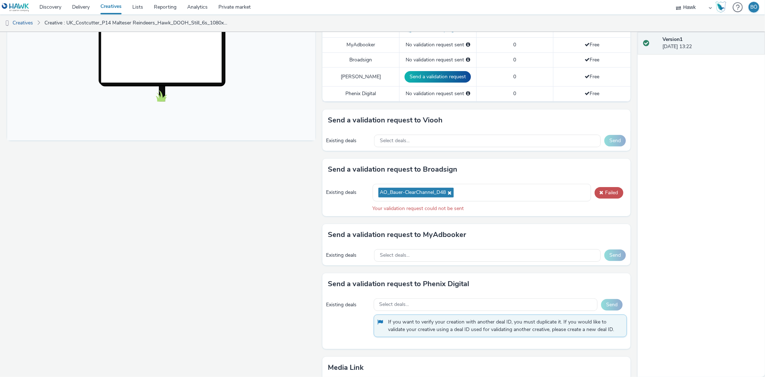
click at [450, 189] on span "AO_Bauer-ClearChannel_D48" at bounding box center [415, 193] width 75 height 10
click at [446, 192] on icon at bounding box center [449, 192] width 6 height 5
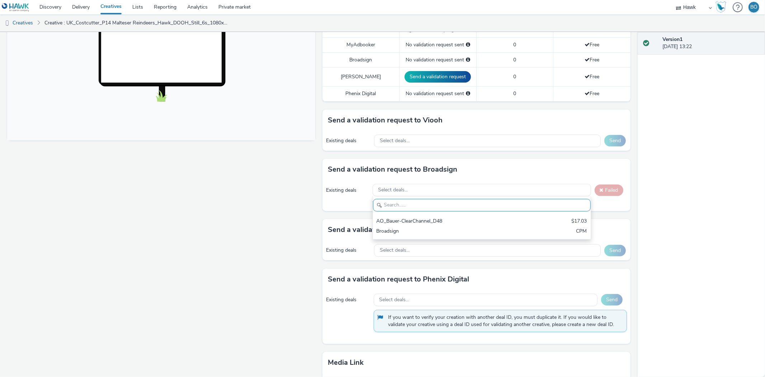
paste input "AO_Bauer-ClearChannel_Supermarkets"
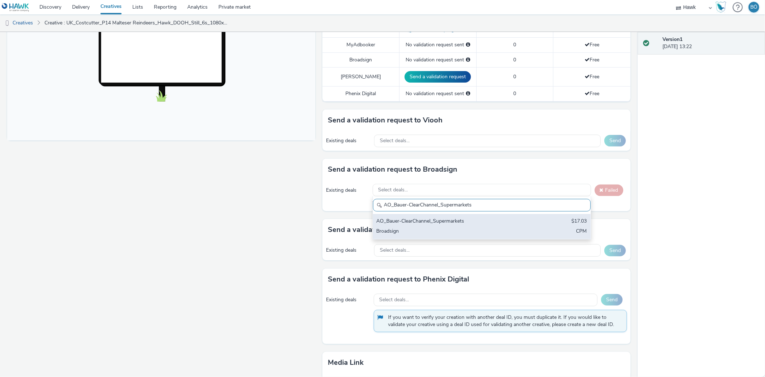
type input "AO_Bauer-ClearChannel_Supermarkets"
click at [432, 237] on div "AO_Bauer-ClearChannel_Supermarkets $17.03 Broadsign CPM" at bounding box center [482, 226] width 218 height 25
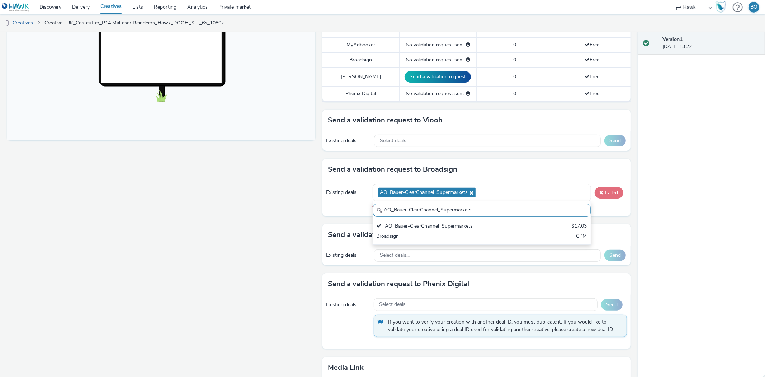
click at [604, 195] on button "Failed" at bounding box center [609, 192] width 29 height 11
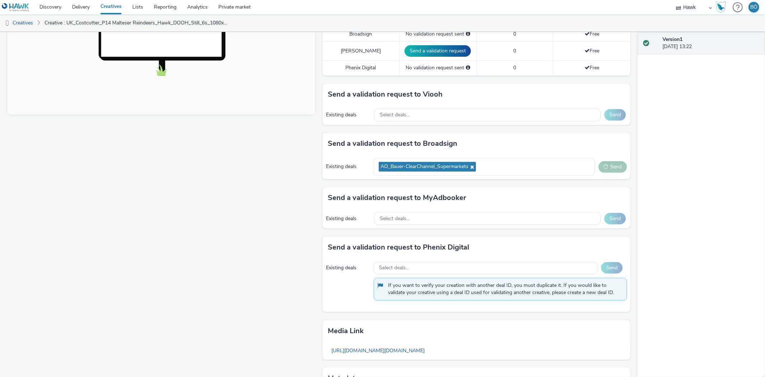
scroll to position [279, 0]
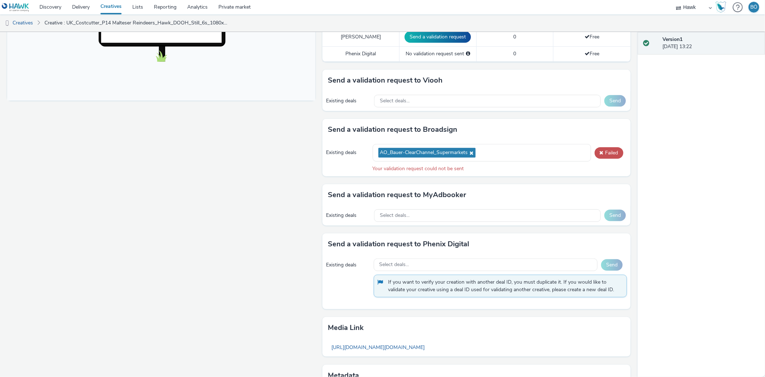
click at [465, 148] on span "AO_Bauer-ClearChannel_Supermarkets" at bounding box center [426, 153] width 97 height 10
click at [468, 152] on icon at bounding box center [471, 152] width 6 height 5
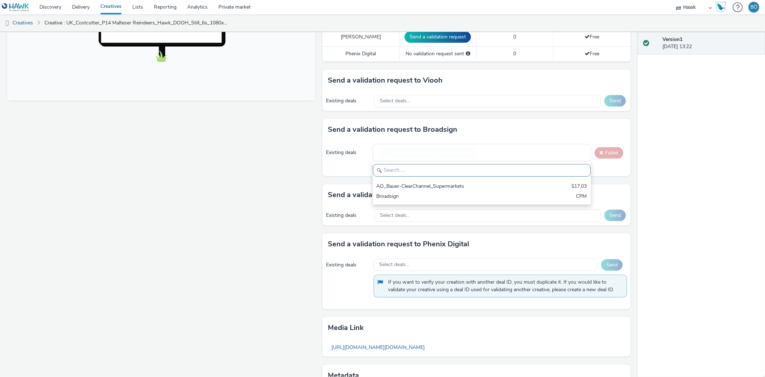
scroll to position [0, 0]
click at [462, 153] on span "AO_Bauer-ClearChannel_Supermarkets" at bounding box center [424, 153] width 88 height 6
paste input "AO_Bauer-ClearChannel_AllFrames"
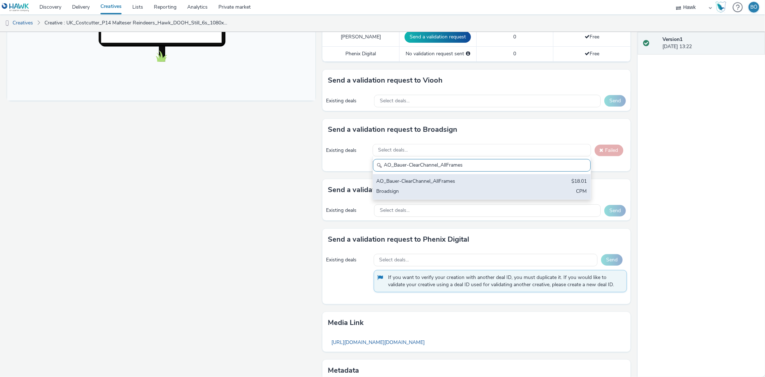
type input "AO_Bauer-ClearChannel_AllFrames"
click at [462, 179] on div "AO_Bauer-ClearChannel_AllFrames" at bounding box center [446, 182] width 139 height 8
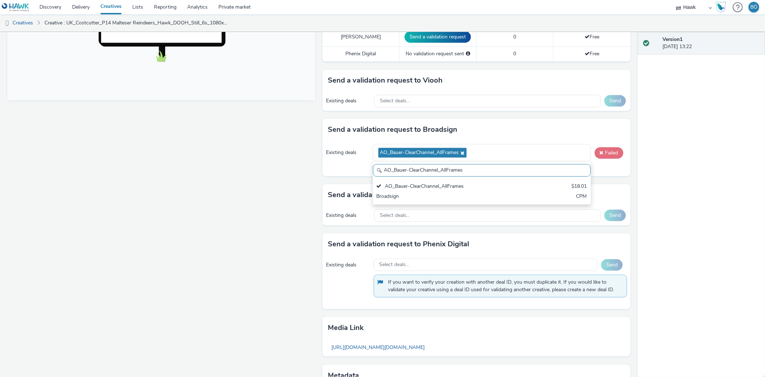
click at [609, 150] on button "Failed" at bounding box center [609, 152] width 29 height 11
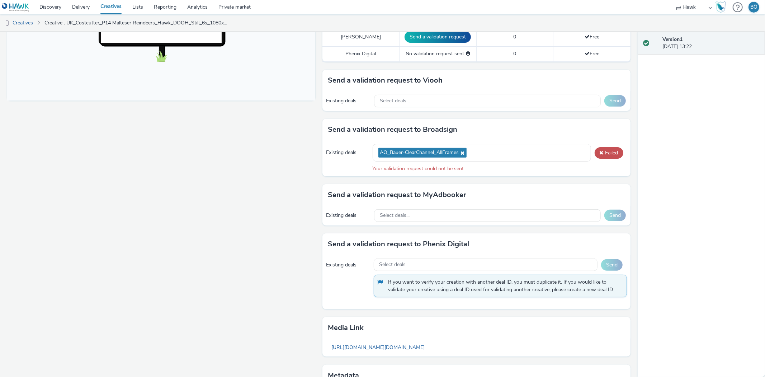
click at [460, 153] on icon at bounding box center [462, 152] width 6 height 5
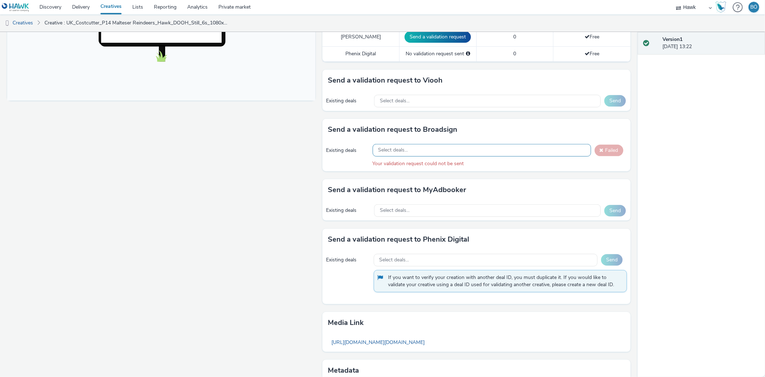
click at [479, 152] on div "Select deals..." at bounding box center [482, 150] width 218 height 13
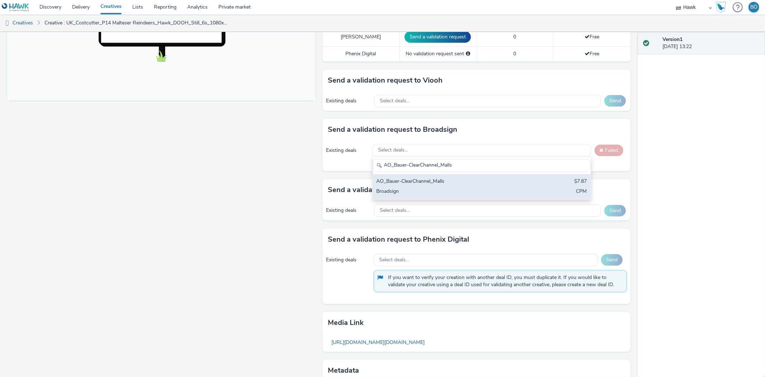
type input "AO_Bauer-ClearChannel_Malls"
click at [509, 179] on div "AO_Bauer-ClearChannel_Malls" at bounding box center [446, 182] width 139 height 8
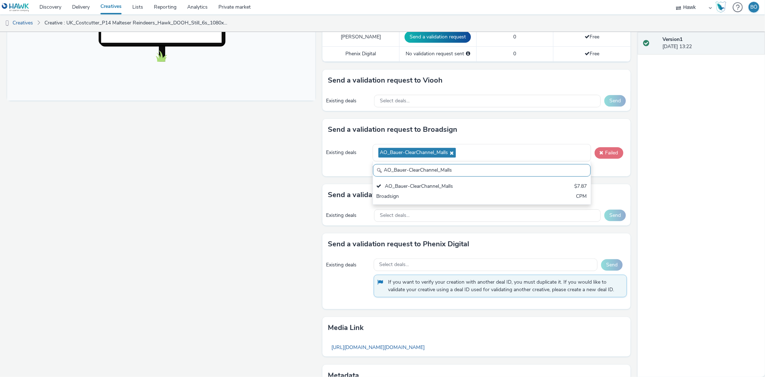
click at [599, 151] on span at bounding box center [601, 152] width 4 height 5
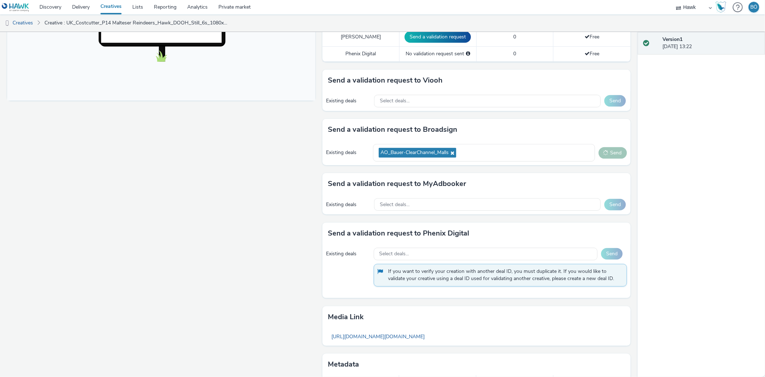
click at [343, 149] on div "Existing deals" at bounding box center [348, 152] width 44 height 7
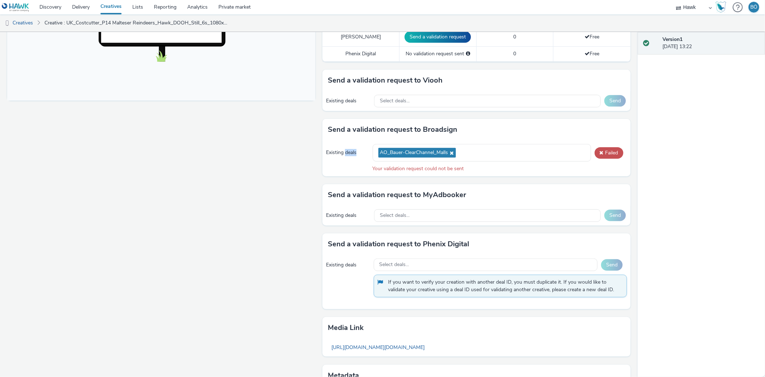
drag, startPoint x: 438, startPoint y: 148, endPoint x: 453, endPoint y: 155, distance: 15.7
click at [438, 150] on span "AO_Bauer-ClearChannel_Malls" at bounding box center [416, 153] width 77 height 10
click at [453, 155] on span "AO_Bauer-ClearChannel_Malls" at bounding box center [416, 153] width 77 height 10
click at [452, 154] on span "AO_Bauer-ClearChannel_Malls" at bounding box center [416, 153] width 77 height 10
click at [449, 151] on icon at bounding box center [451, 152] width 6 height 5
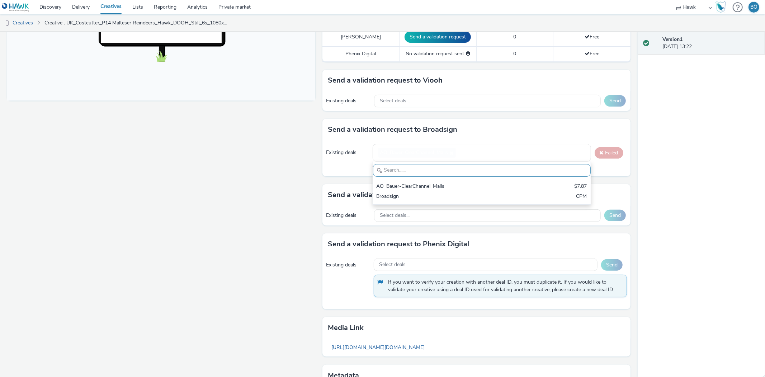
click at [440, 151] on div "AO_Bauer-ClearChannel_Malls" at bounding box center [482, 153] width 218 height 18
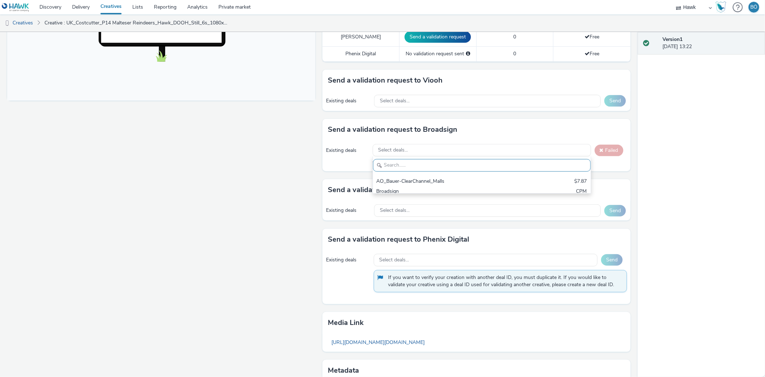
paste input "AO_Bauer-ClearChannel_AllFrames"
type input "AO_Bauer-ClearChannel_AllFrames"
click at [444, 152] on div "Select deals..." at bounding box center [482, 150] width 218 height 13
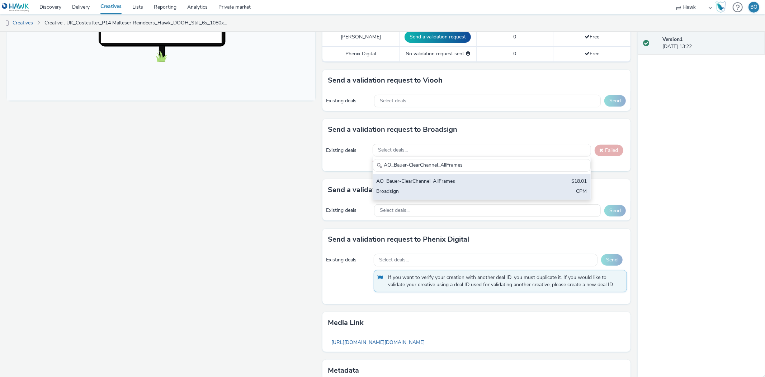
type input "AO_Bauer-ClearChannel_AllFrames"
click at [450, 181] on div "AO_Bauer-ClearChannel_AllFrames" at bounding box center [446, 182] width 139 height 8
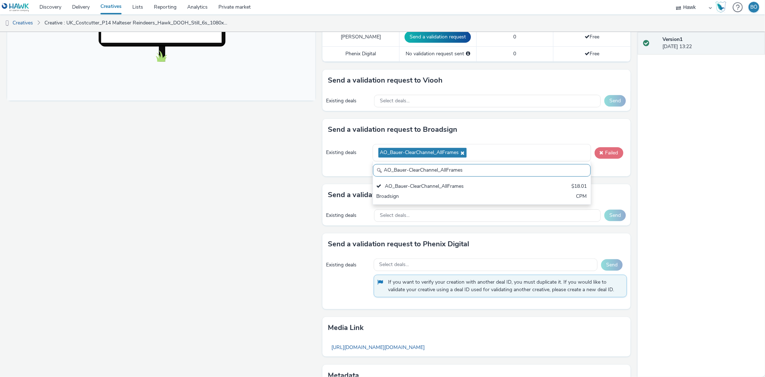
click at [608, 156] on button "Failed" at bounding box center [609, 152] width 29 height 11
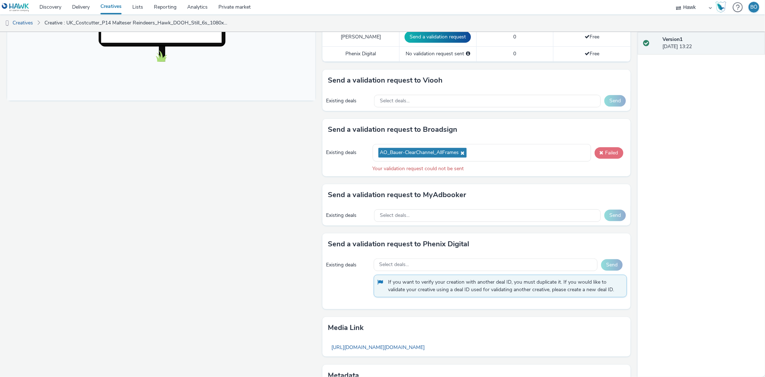
click at [595, 152] on button "Failed" at bounding box center [609, 152] width 29 height 11
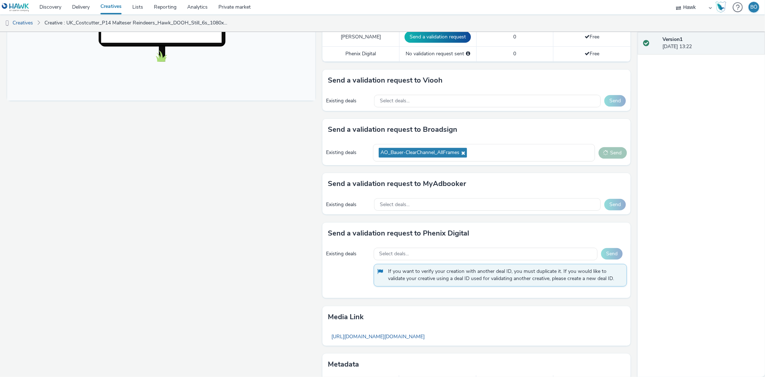
click at [460, 150] on icon at bounding box center [462, 152] width 6 height 5
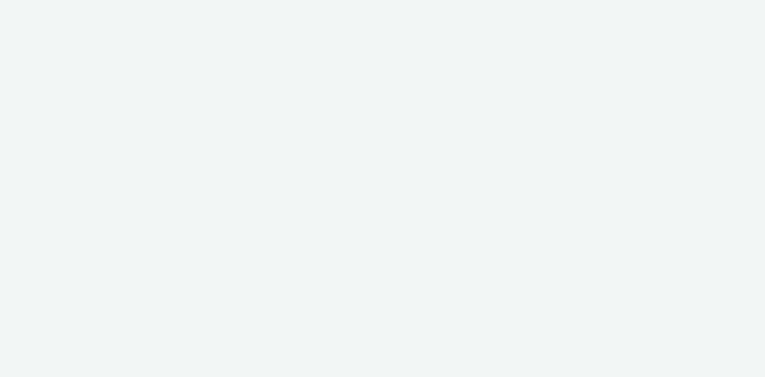
select select "11a7df10-284f-415c-b52a-427acf4c31ae"
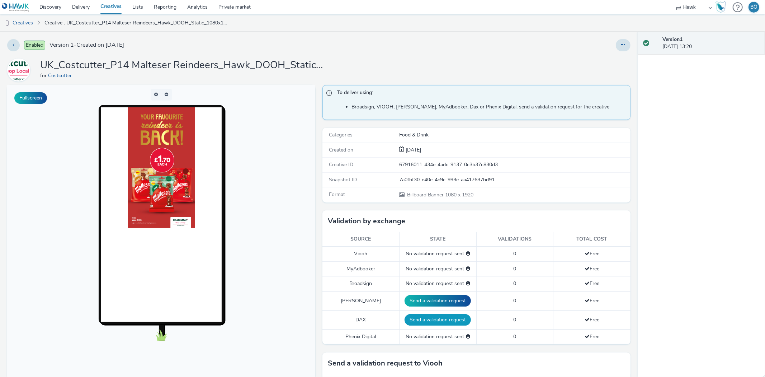
click at [439, 316] on button "Send a validation request" at bounding box center [438, 319] width 66 height 11
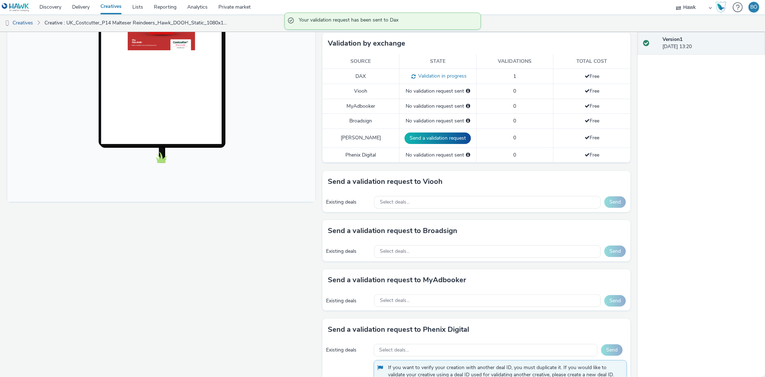
scroll to position [199, 0]
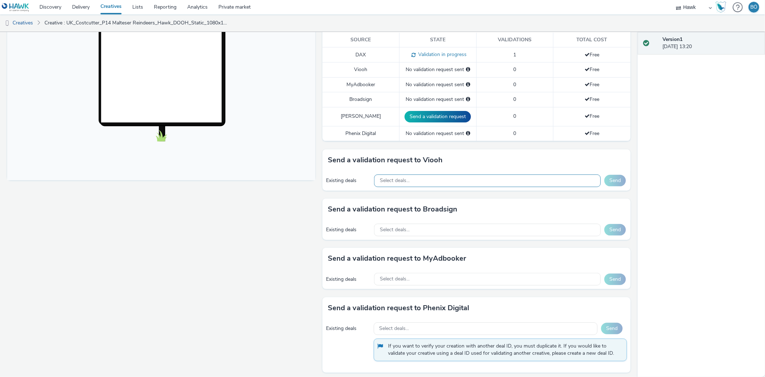
click at [445, 175] on div "Select deals..." at bounding box center [487, 180] width 227 height 13
type input "AO_JCDecaux_D6s_2025"
click at [452, 207] on div "AO_JCDecaux_D6s_2025 $20.20 Viooh CPM" at bounding box center [487, 216] width 226 height 25
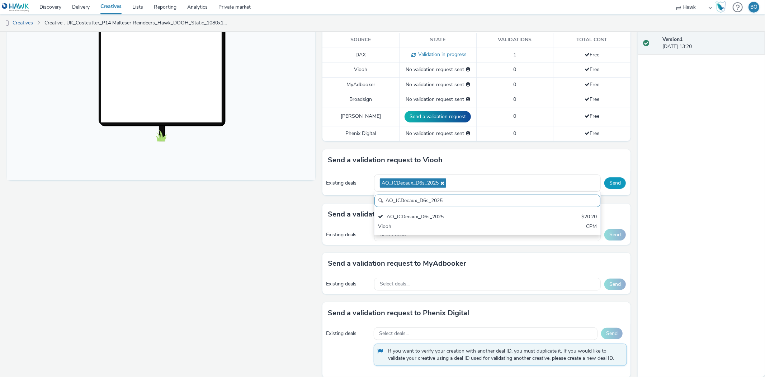
click at [604, 181] on button "Send" at bounding box center [615, 182] width 22 height 11
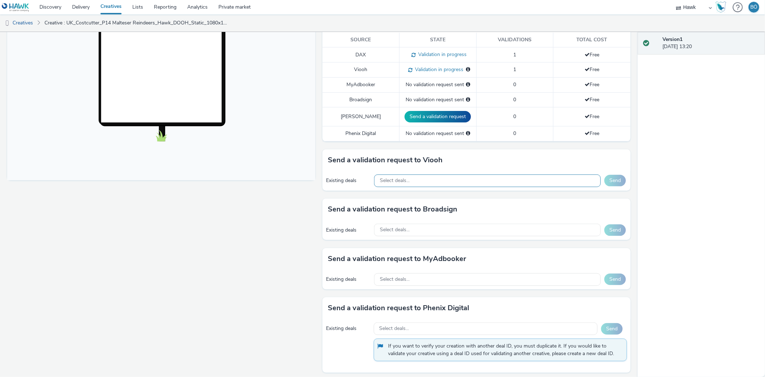
click at [419, 176] on div "Select deals..." at bounding box center [487, 180] width 227 height 13
paste input "AO_JCDecaux_RailMallD6s_2025"
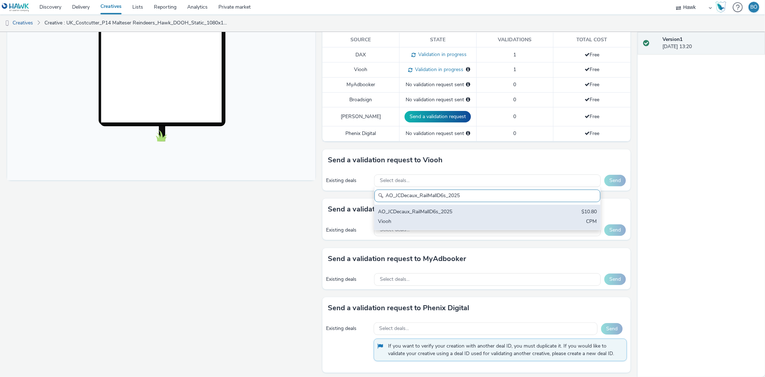
type input "AO_JCDecaux_RailMallD6s_2025"
click at [490, 228] on div "AO_JCDecaux_RailMallD6s_2025 $10.80 Viooh CPM" at bounding box center [487, 216] width 226 height 25
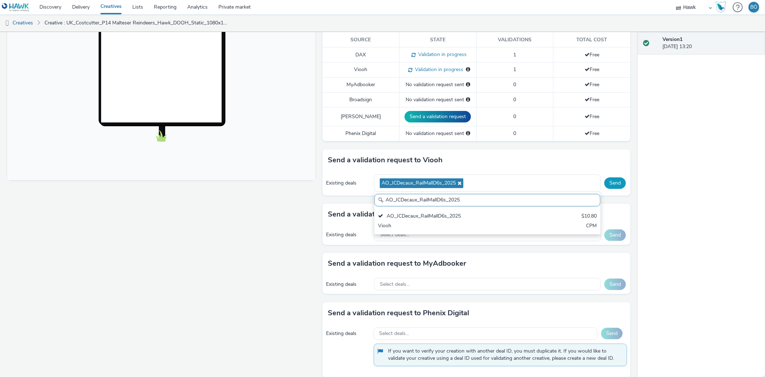
click at [619, 187] on button "Send" at bounding box center [615, 182] width 22 height 11
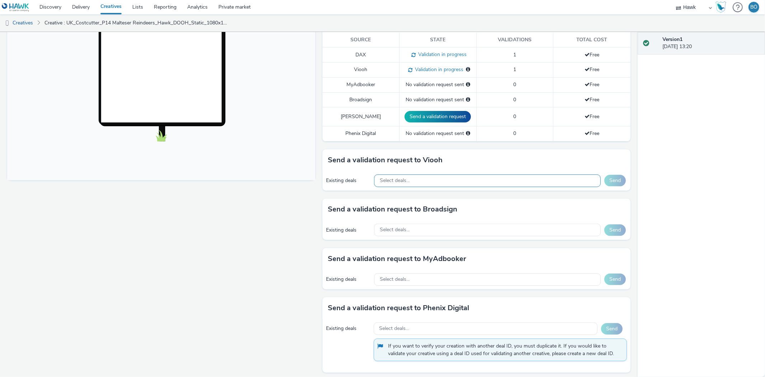
click at [445, 180] on div "Select deals..." at bounding box center [487, 180] width 227 height 13
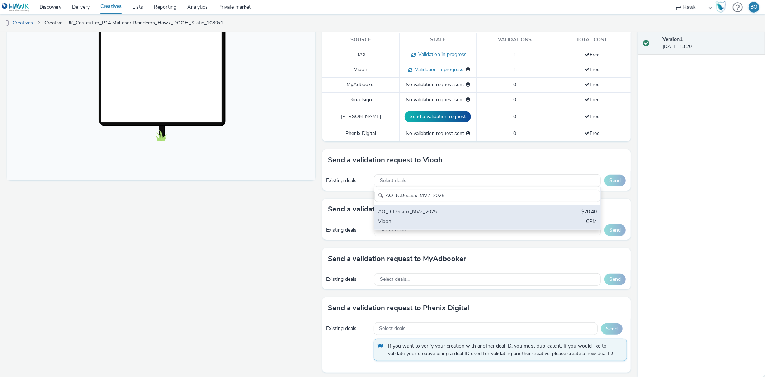
type input "AO_JCDecaux_MVZ_2025"
click at [443, 214] on div "AO_JCDecaux_MVZ_2025" at bounding box center [450, 212] width 145 height 8
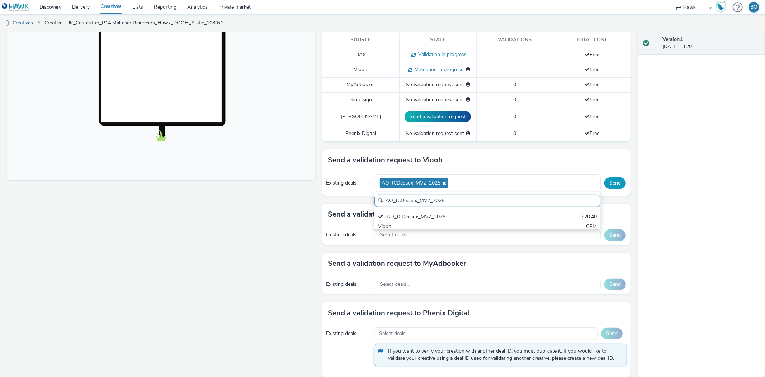
click at [605, 183] on button "Send" at bounding box center [615, 182] width 22 height 11
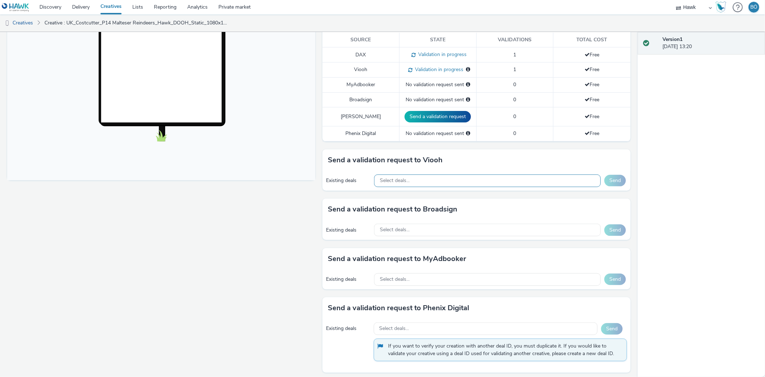
click at [427, 180] on div "Select deals..." at bounding box center [487, 180] width 227 height 13
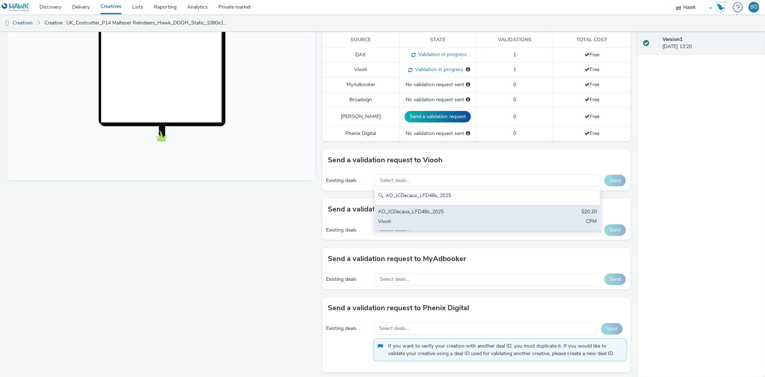
type input "AO_JCDecaux_LFD48s_2025"
click at [431, 212] on div "AO_JCDecaux_LFD48s_2025" at bounding box center [450, 212] width 145 height 8
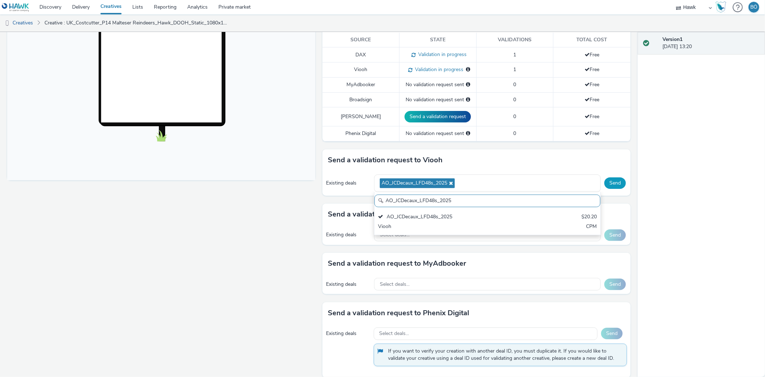
drag, startPoint x: 612, startPoint y: 178, endPoint x: 623, endPoint y: 189, distance: 16.0
click at [612, 178] on button "Send" at bounding box center [615, 182] width 22 height 11
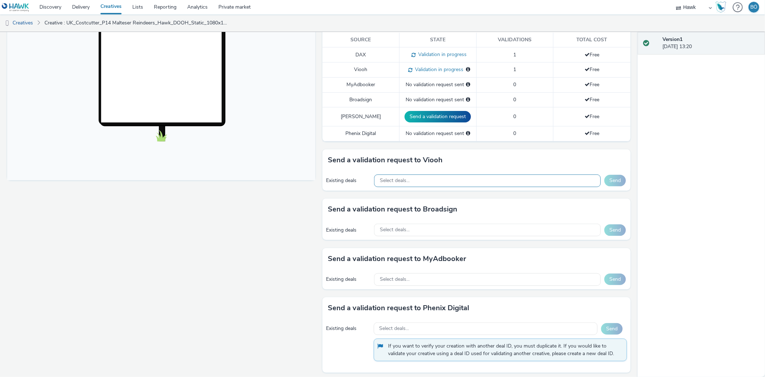
click at [422, 178] on div "Select deals..." at bounding box center [487, 180] width 227 height 13
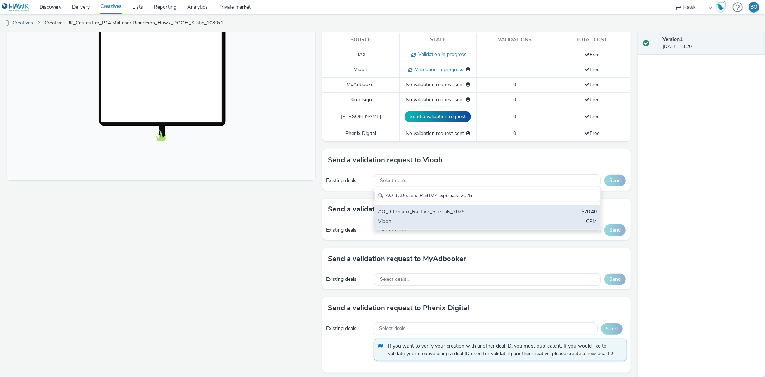
type input "AO_JCDecaux_RailTVZ_Specials_2025"
drag, startPoint x: 474, startPoint y: 211, endPoint x: 515, endPoint y: 202, distance: 41.8
click at [475, 211] on div "AO_JCDecaux_RailTVZ_Specials_2025" at bounding box center [450, 212] width 145 height 8
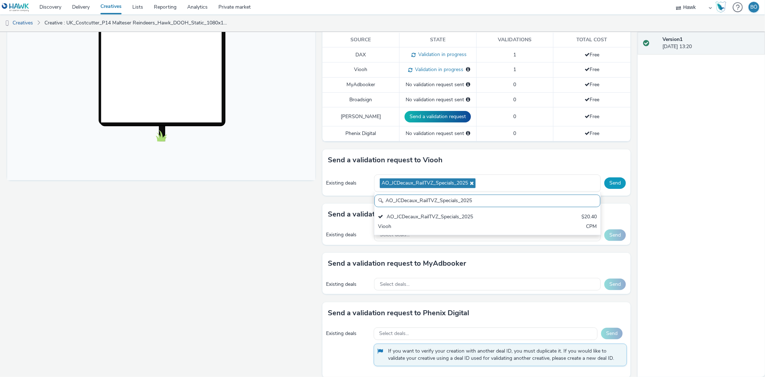
click at [604, 186] on button "Send" at bounding box center [615, 182] width 22 height 11
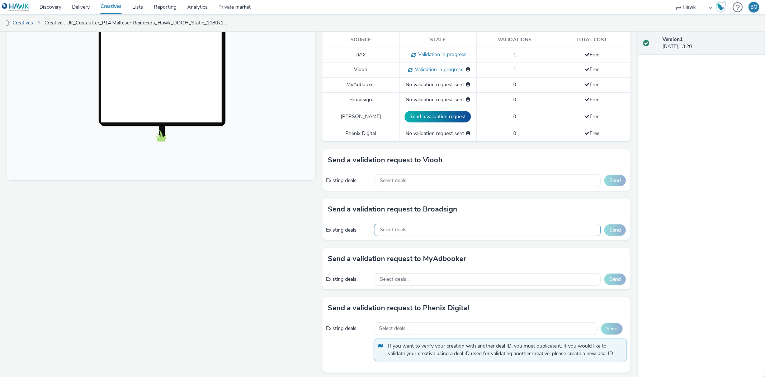
click at [386, 231] on span "Select deals..." at bounding box center [395, 230] width 30 height 6
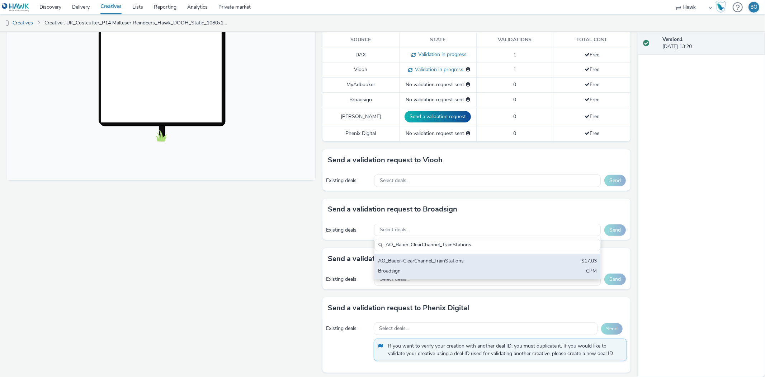
type input "AO_Bauer-ClearChannel_TrainStations"
click at [421, 259] on div "AO_Bauer-ClearChannel_TrainStations" at bounding box center [450, 261] width 145 height 8
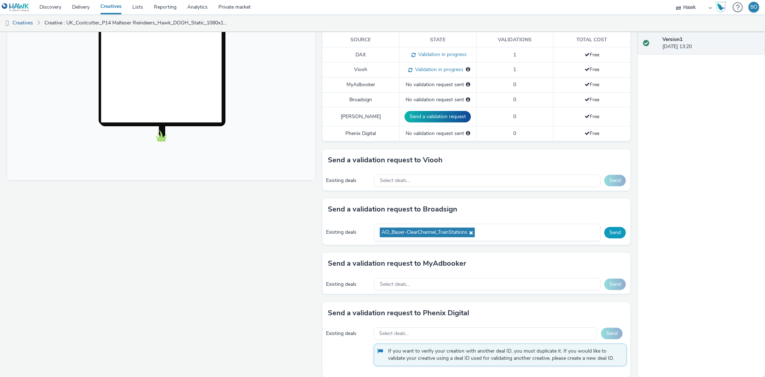
click at [611, 229] on div "Existing deals AO_Bauer-ClearChannel_TrainStations AO_Bauer-ClearChannel_TrainS…" at bounding box center [476, 232] width 308 height 25
drag, startPoint x: 611, startPoint y: 230, endPoint x: 581, endPoint y: 100, distance: 132.7
click at [611, 229] on button "Send" at bounding box center [615, 232] width 22 height 11
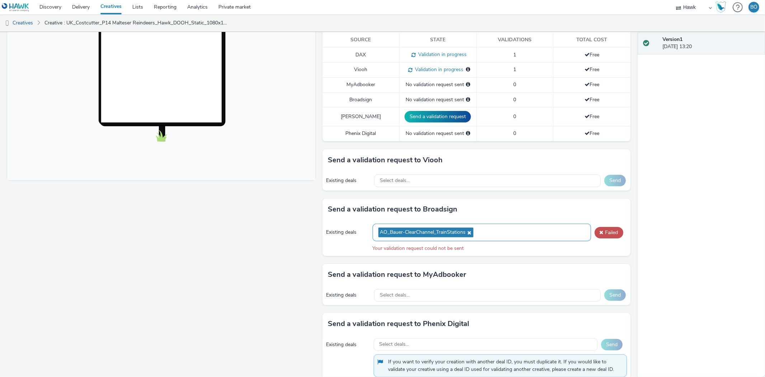
click at [466, 231] on icon at bounding box center [469, 232] width 6 height 5
click at [441, 236] on span "AO_Bauer-ClearChannel_TrainStations" at bounding box center [425, 232] width 95 height 10
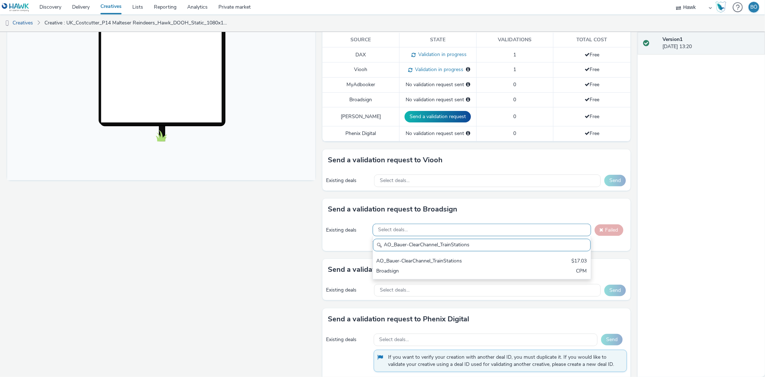
type input "AO_Bauer-ClearChannel_TrainStations"
click at [443, 256] on div "AO_Bauer-ClearChannel_TrainStations $17.03 Broadsign CPM" at bounding box center [482, 266] width 218 height 25
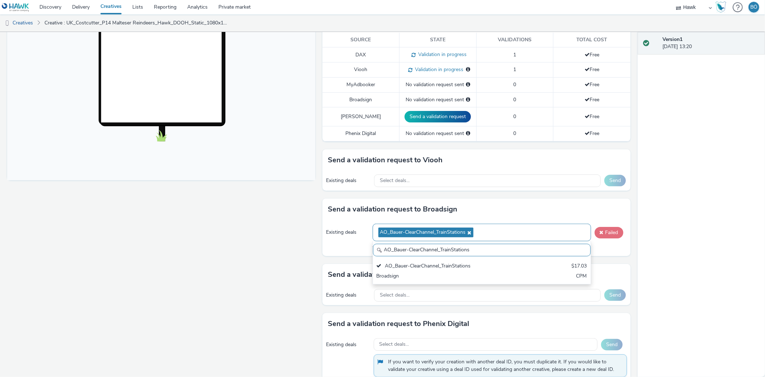
click at [606, 235] on button "Failed" at bounding box center [609, 232] width 29 height 11
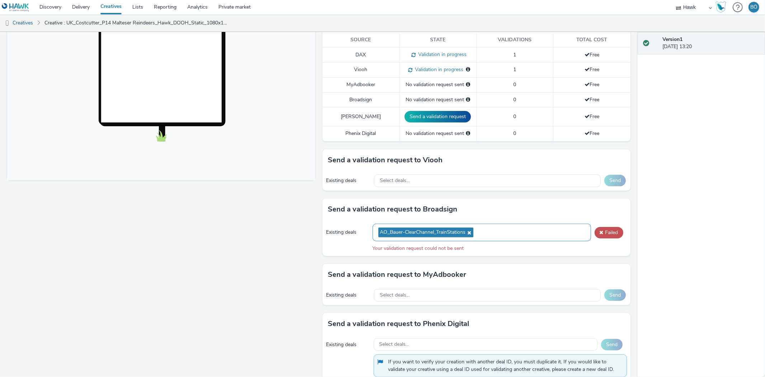
click at [467, 231] on icon at bounding box center [469, 232] width 6 height 5
click at [438, 232] on span "AO_Bauer-ClearChannel_TrainStations" at bounding box center [423, 232] width 86 height 6
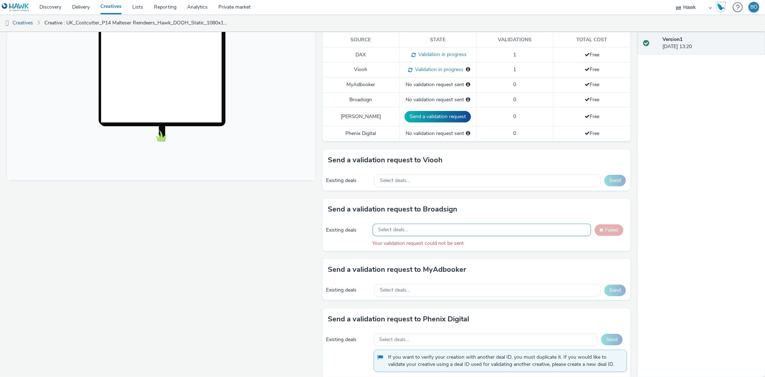
click at [458, 235] on div "Select deals..." at bounding box center [482, 229] width 218 height 13
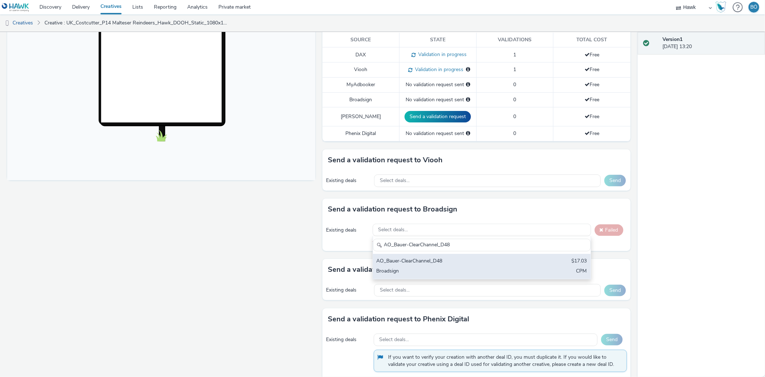
type input "AO_Bauer-ClearChannel_D48"
click at [454, 263] on div "AO_Bauer-ClearChannel_D48" at bounding box center [446, 261] width 139 height 8
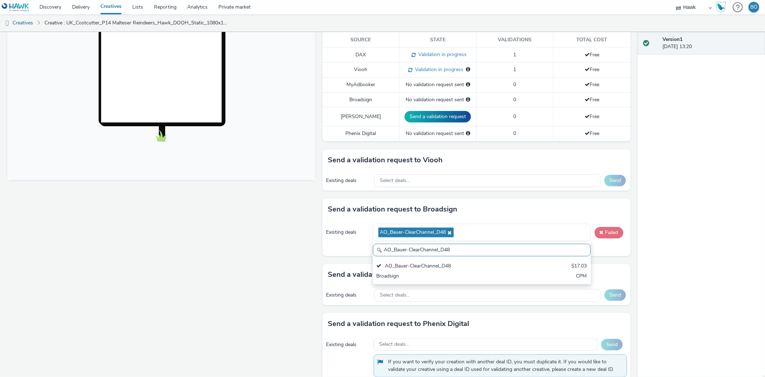
click at [600, 228] on button "Failed" at bounding box center [609, 232] width 29 height 11
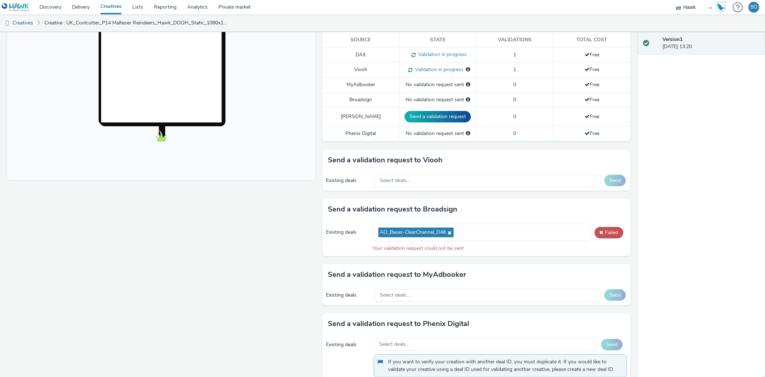
click at [449, 231] on icon at bounding box center [449, 232] width 6 height 5
click at [432, 245] on div "Your validation request could not be sent" at bounding box center [500, 248] width 254 height 7
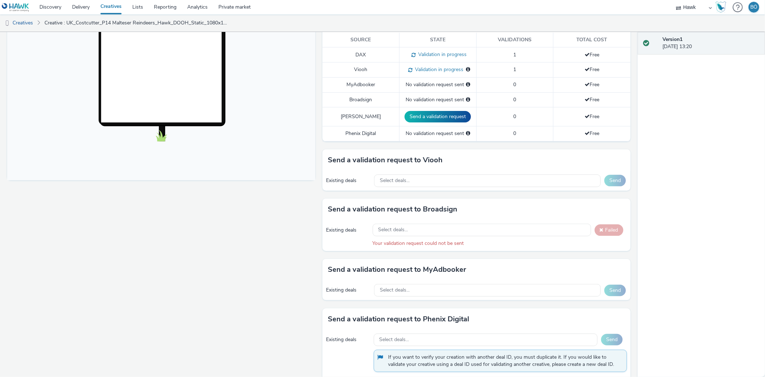
click at [430, 236] on div "Existing deals Select deals... Failed Your validation request could not be sent" at bounding box center [476, 235] width 308 height 30
click at [442, 237] on div "Existing deals Select deals... Failed Your validation request could not be sent" at bounding box center [476, 235] width 308 height 30
click at [442, 233] on div "Select deals..." at bounding box center [482, 229] width 218 height 13
type input "AO_Bauer-ClearChannel_AllFrames"
click at [435, 257] on div "AO_Bauer-ClearChannel_AllFrames" at bounding box center [446, 261] width 139 height 8
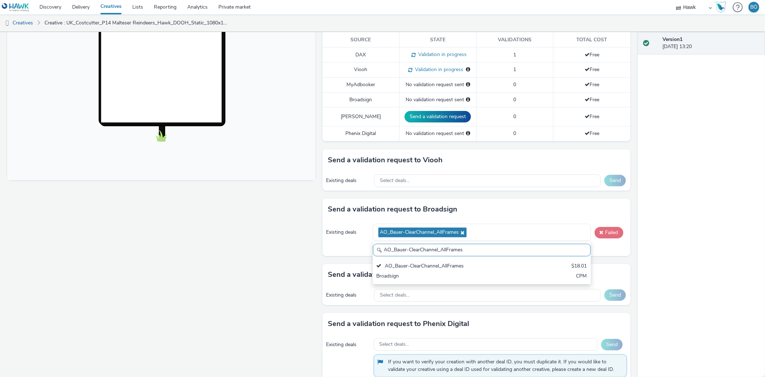
click at [598, 231] on button "Failed" at bounding box center [609, 232] width 29 height 11
click at [459, 234] on icon at bounding box center [462, 232] width 6 height 5
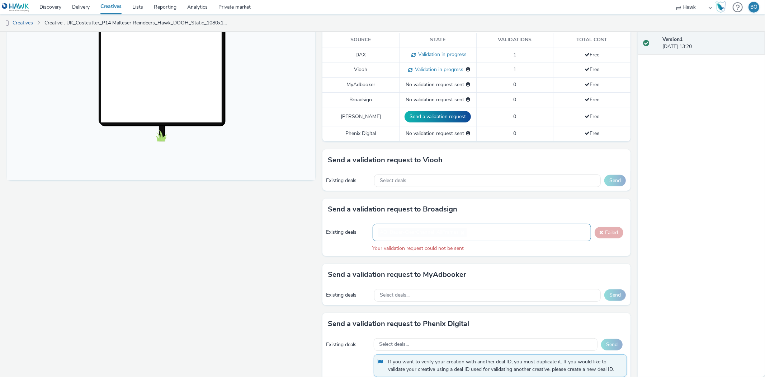
click at [436, 237] on span "AO_Bauer-ClearChannel_AllFrames" at bounding box center [422, 232] width 88 height 10
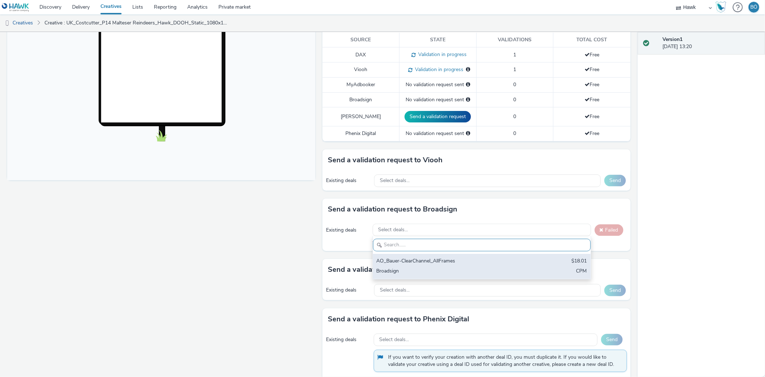
click at [429, 254] on div "AO_Bauer-ClearChannel_AllFrames $18.01 Broadsign CPM" at bounding box center [482, 266] width 218 height 25
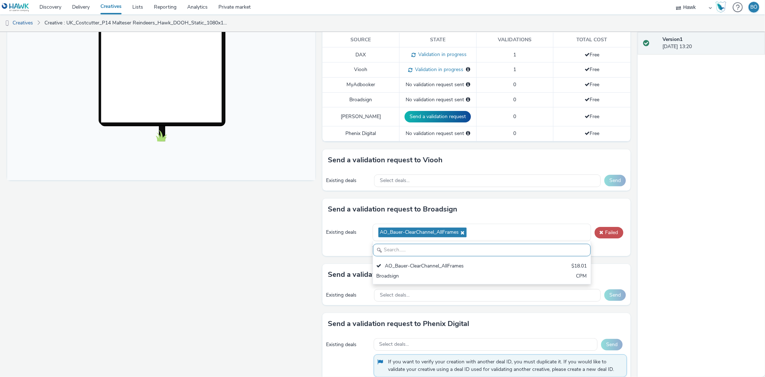
drag, startPoint x: 594, startPoint y: 239, endPoint x: 594, endPoint y: 228, distance: 11.1
click at [594, 238] on div "Existing deals AO_Bauer-ClearChannel_AllFrames AO_Bauer-ClearChannel_AllFrames …" at bounding box center [476, 238] width 308 height 36
drag, startPoint x: 597, startPoint y: 224, endPoint x: 609, endPoint y: 223, distance: 11.9
click at [598, 223] on div "Existing deals AO_Bauer-ClearChannel_AllFrames AO_Bauer-ClearChannel_AllFrames …" at bounding box center [476, 238] width 308 height 36
drag, startPoint x: 605, startPoint y: 231, endPoint x: 600, endPoint y: 224, distance: 8.7
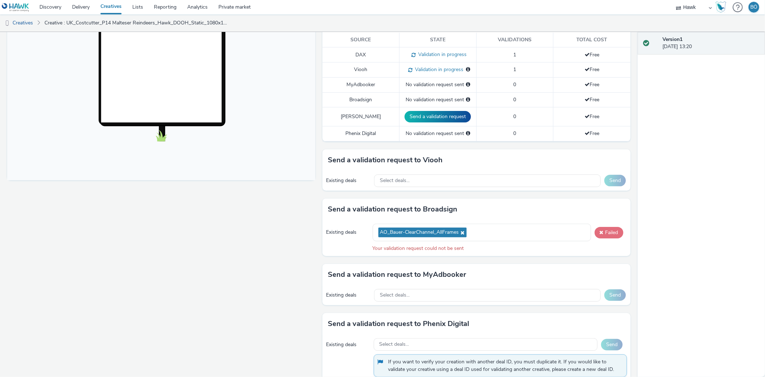
click at [605, 231] on button "Failed" at bounding box center [609, 232] width 29 height 11
click at [612, 236] on button "Failed" at bounding box center [609, 232] width 29 height 11
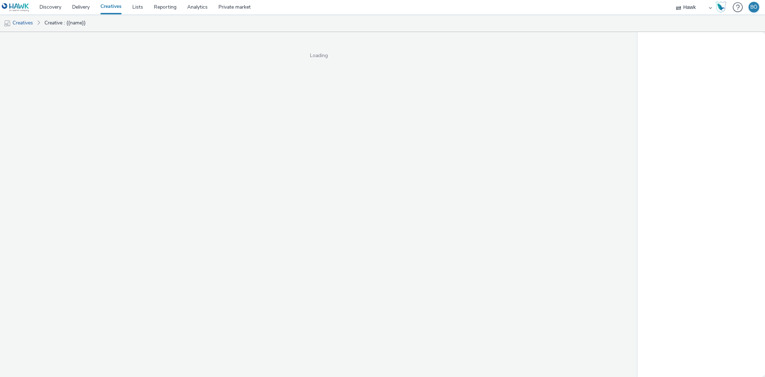
select select "11a7df10-284f-415c-b52a-427acf4c31ae"
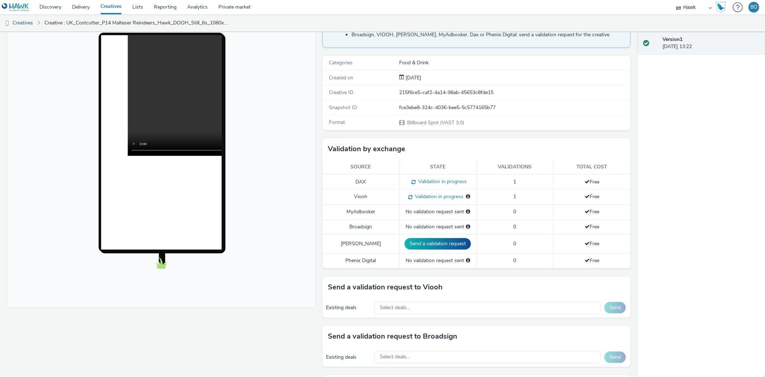
scroll to position [199, 0]
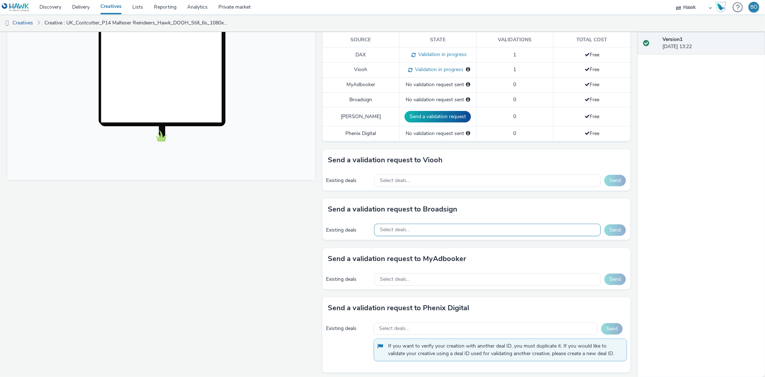
click at [416, 227] on div "Select deals..." at bounding box center [487, 229] width 227 height 13
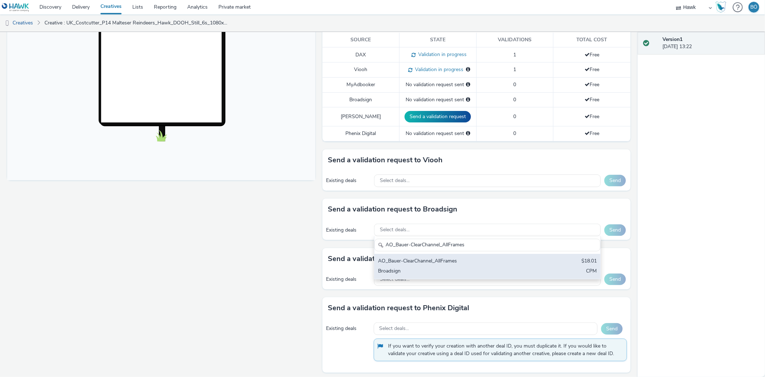
type input "AO_Bauer-ClearChannel_AllFrames"
click at [458, 259] on div "AO_Bauer-ClearChannel_AllFrames" at bounding box center [450, 261] width 145 height 8
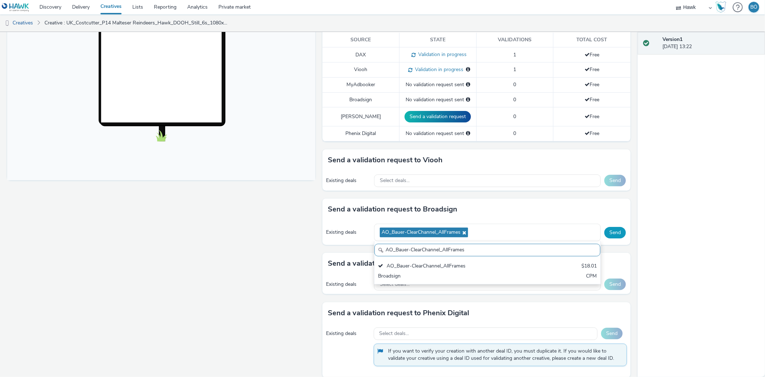
click at [607, 233] on button "Send" at bounding box center [615, 232] width 22 height 11
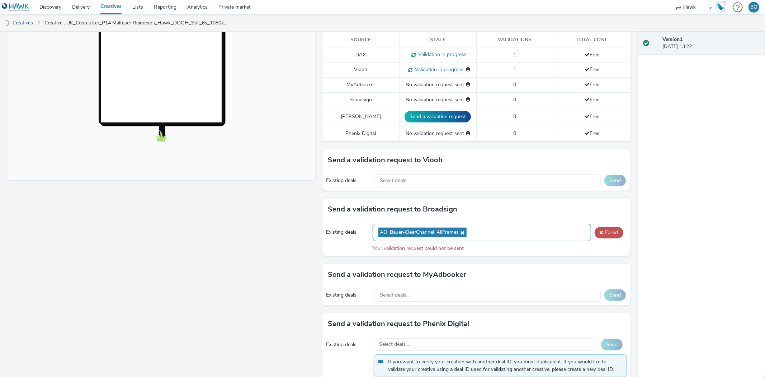
click at [456, 230] on span "AO_Bauer-ClearChannel_AllFrames" at bounding box center [419, 232] width 79 height 6
click at [460, 230] on icon at bounding box center [462, 232] width 6 height 5
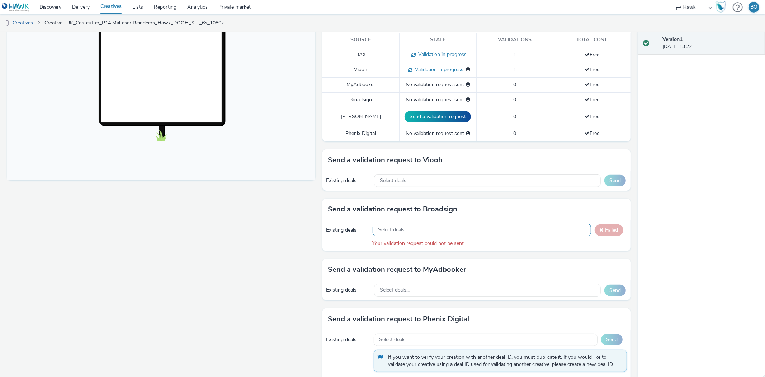
click at [262, 249] on div "Fullscreen" at bounding box center [163, 192] width 312 height 612
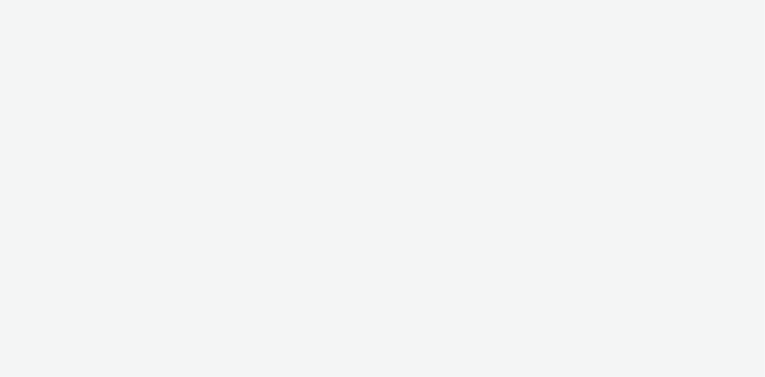
select select "11a7df10-284f-415c-b52a-427acf4c31ae"
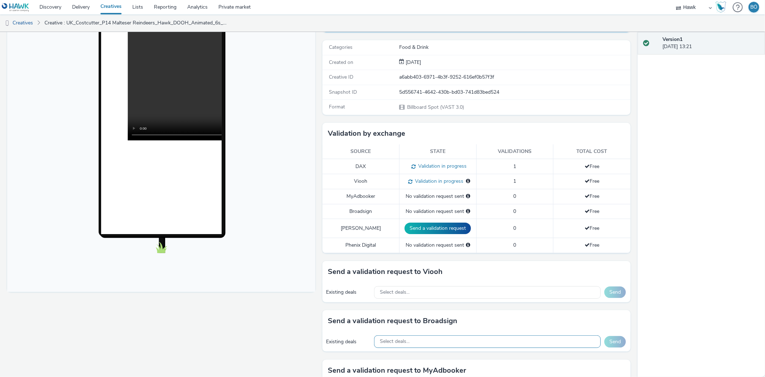
scroll to position [199, 0]
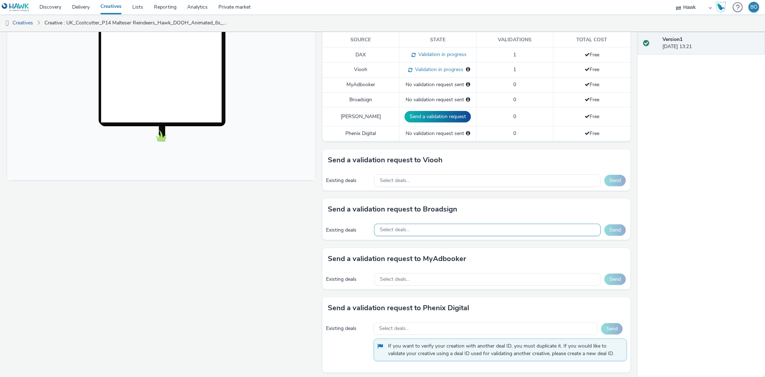
click at [463, 231] on div "Select deals..." at bounding box center [487, 229] width 227 height 13
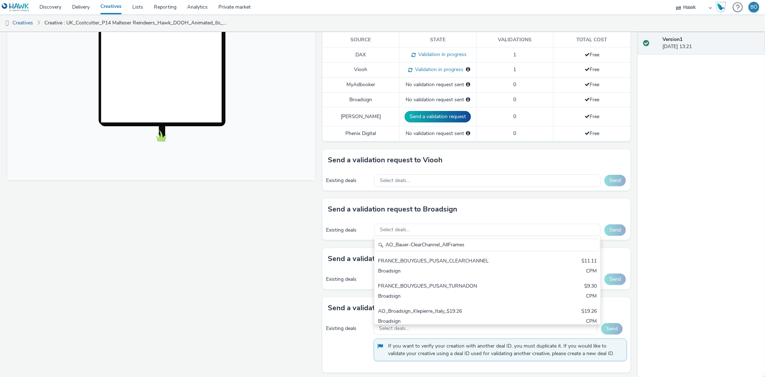
scroll to position [0, 0]
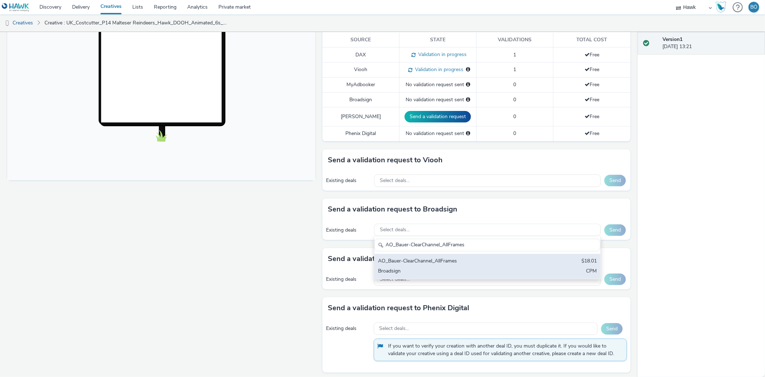
type input "AO_Bauer-ClearChannel_AllFrames"
click at [530, 273] on div "AO_Bauer-ClearChannel_AllFrames $18.01 Broadsign CPM" at bounding box center [487, 266] width 226 height 25
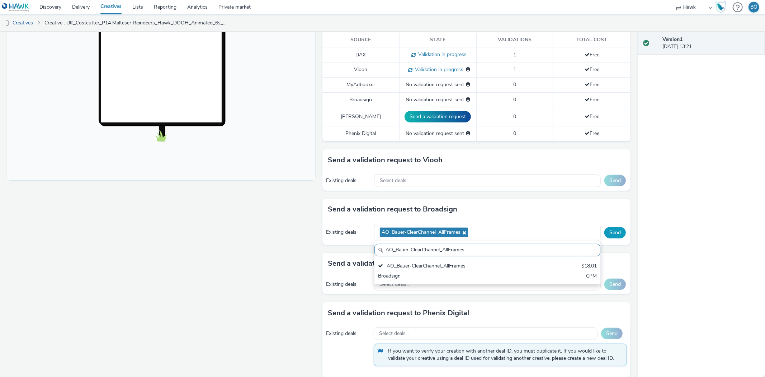
click at [604, 231] on button "Send" at bounding box center [615, 232] width 22 height 11
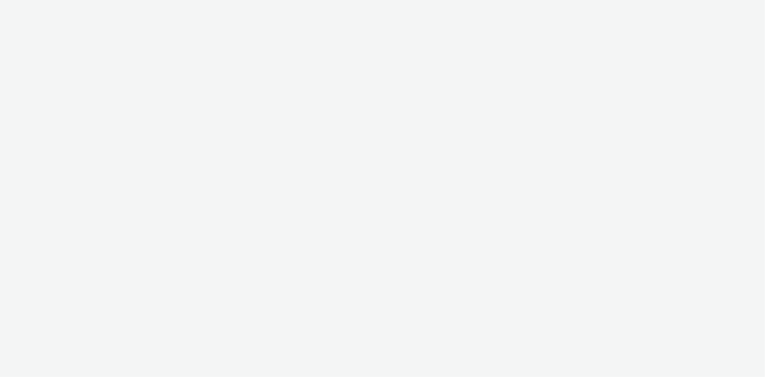
select select "11a7df10-284f-415c-b52a-427acf4c31ae"
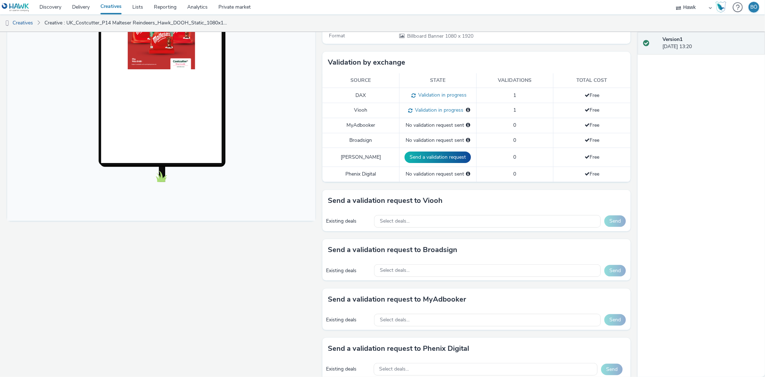
scroll to position [159, 0]
click at [470, 270] on div "Select deals..." at bounding box center [487, 269] width 227 height 13
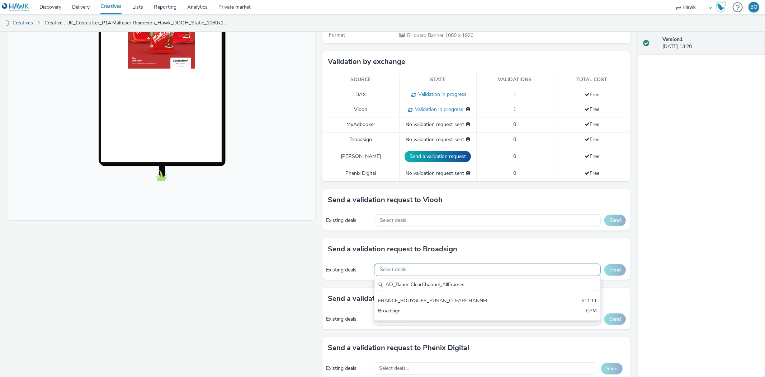
scroll to position [0, 0]
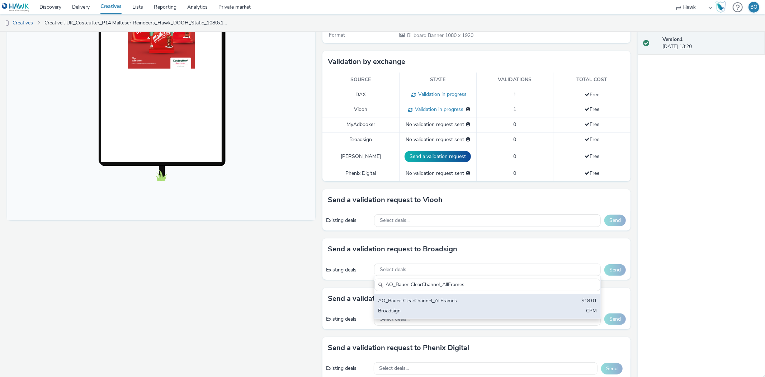
type input "AO_Bauer-ClearChannel_AllFrames"
click at [484, 302] on div "AO_Bauer-ClearChannel_AllFrames" at bounding box center [450, 301] width 145 height 8
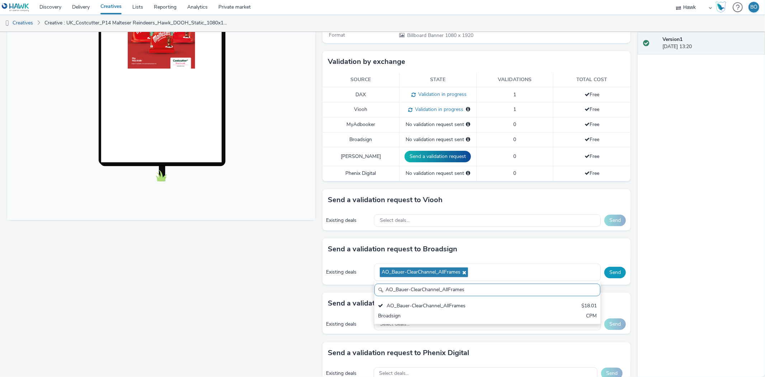
click at [618, 268] on button "Send" at bounding box center [615, 271] width 22 height 11
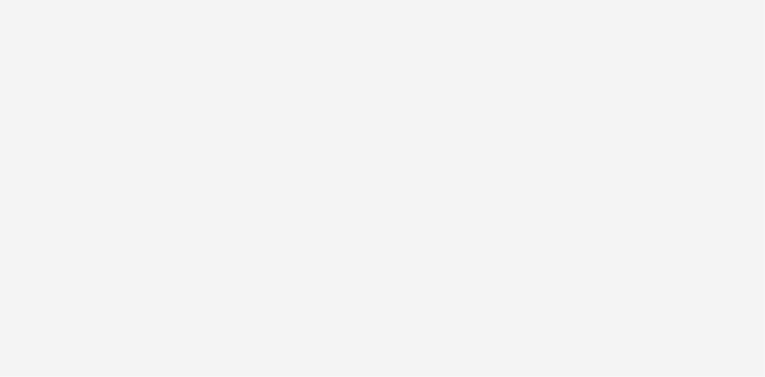
select select "11a7df10-284f-415c-b52a-427acf4c31ae"
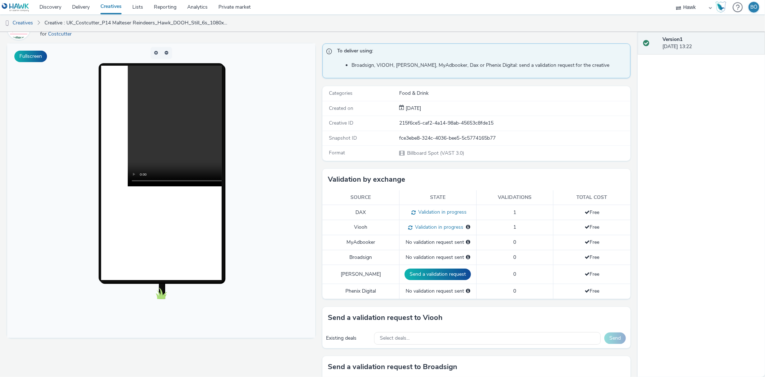
scroll to position [239, 0]
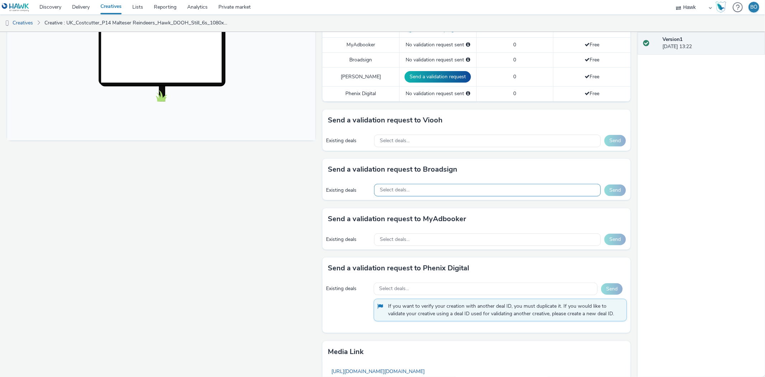
click at [419, 188] on div "Select deals..." at bounding box center [487, 190] width 227 height 13
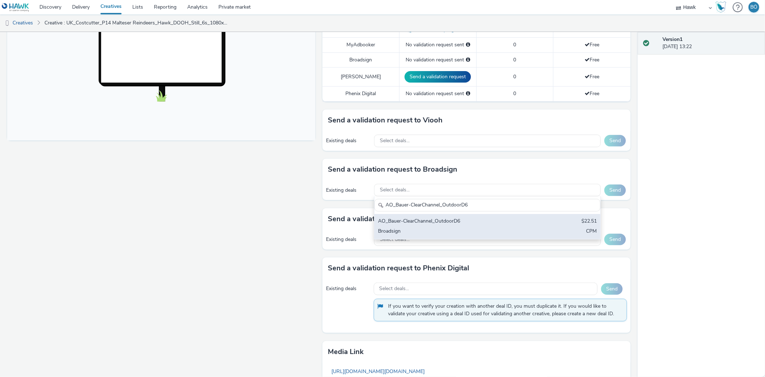
type input "AO_Bauer-ClearChannel_OutdoorD6"
click at [461, 219] on div "AO_Bauer-ClearChannel_OutdoorD6" at bounding box center [450, 221] width 145 height 8
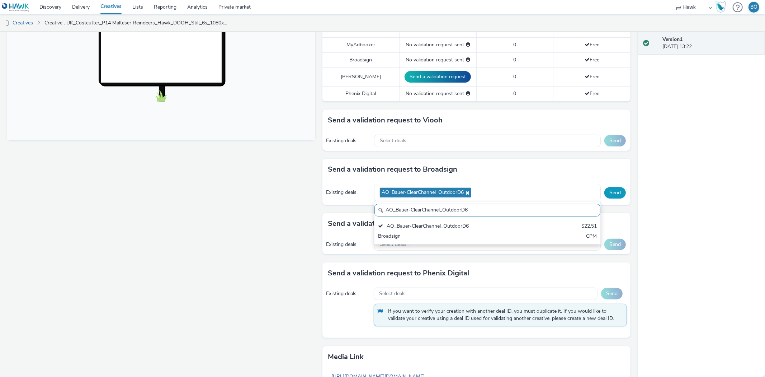
click at [604, 191] on button "Send" at bounding box center [615, 192] width 22 height 11
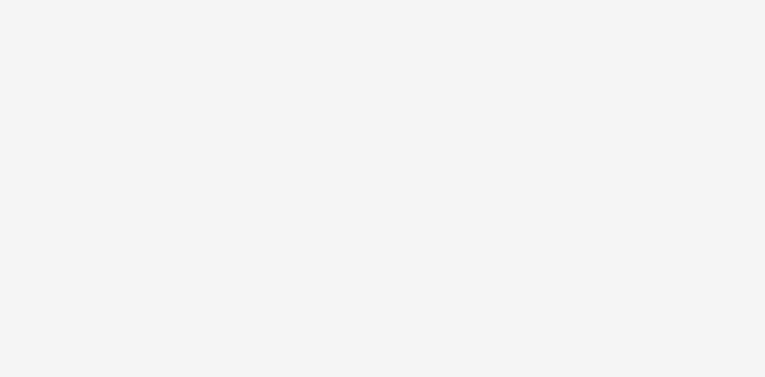
select select "11a7df10-284f-415c-b52a-427acf4c31ae"
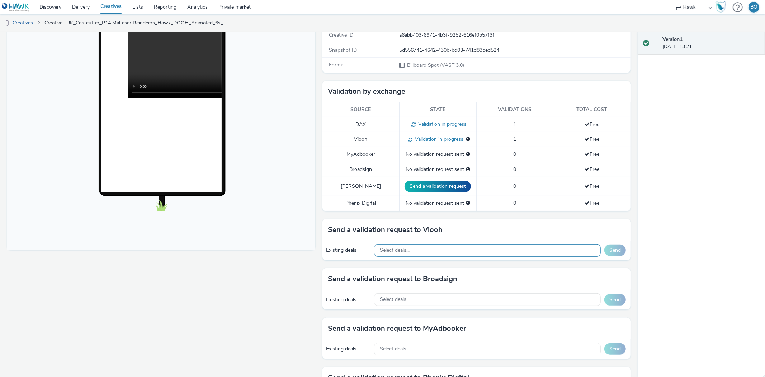
scroll to position [239, 0]
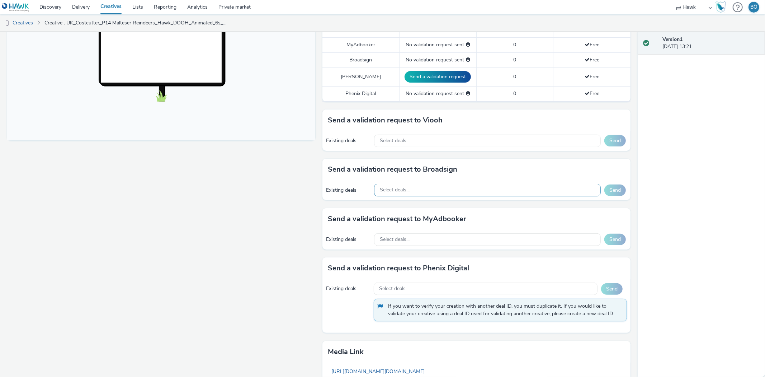
click at [438, 189] on div "Select deals..." at bounding box center [487, 190] width 227 height 13
paste input "AO_Bauer-ClearChannel_OutdoorD6"
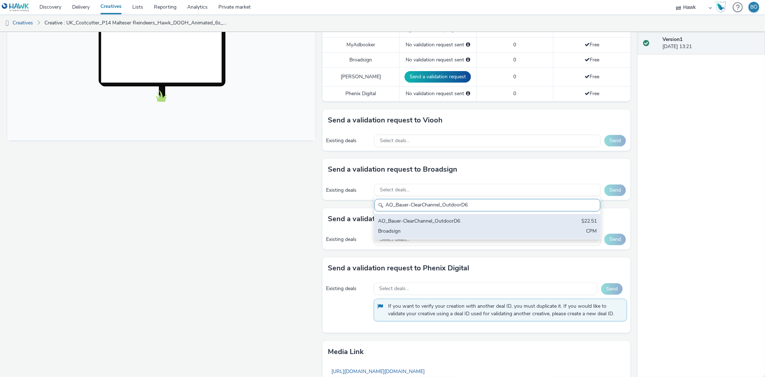
scroll to position [0, 0]
type input "AO_Bauer-ClearChannel_OutdoorD6"
click at [483, 233] on div "Broadsign" at bounding box center [450, 231] width 145 height 8
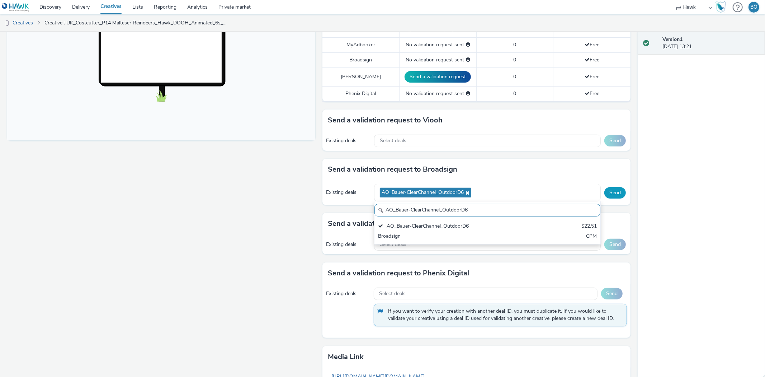
click at [613, 192] on button "Send" at bounding box center [615, 192] width 22 height 11
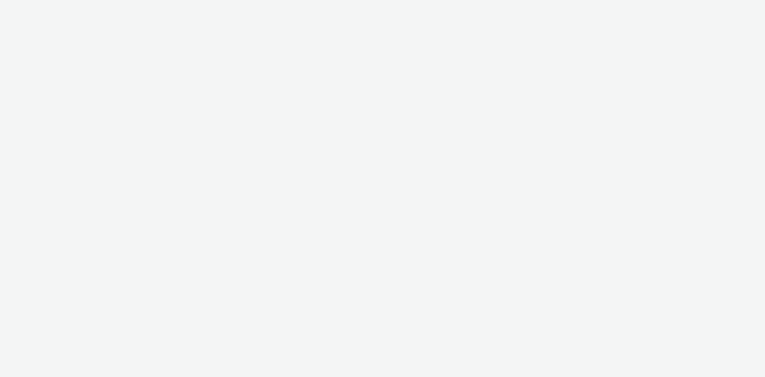
select select "11a7df10-284f-415c-b52a-427acf4c31ae"
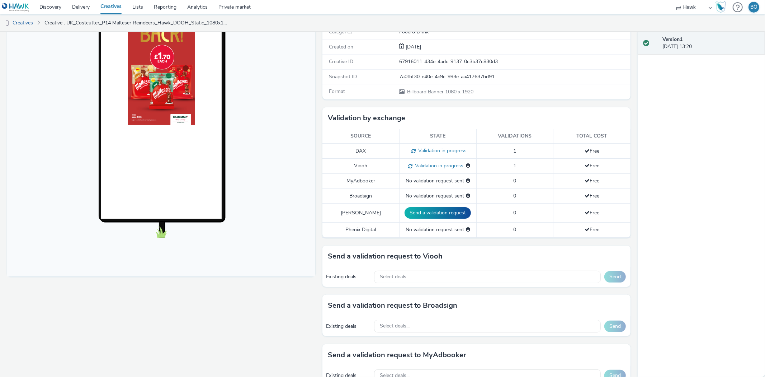
scroll to position [203, 0]
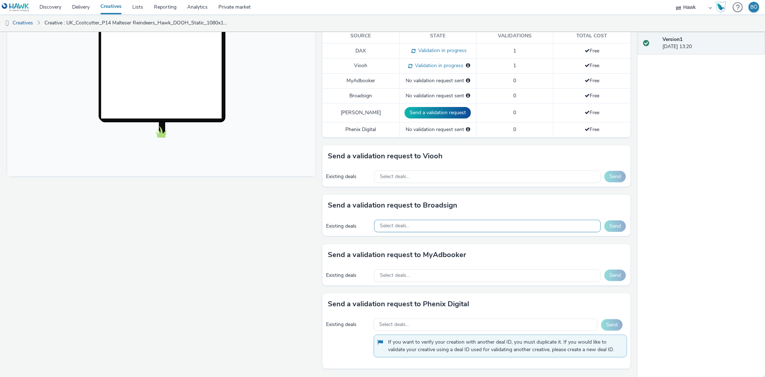
click at [391, 229] on div "Select deals..." at bounding box center [487, 225] width 227 height 13
type input "22.51"
click at [444, 260] on div "Send a validation request to MyAdbooker" at bounding box center [476, 255] width 308 height 22
click at [459, 231] on div "Select deals..." at bounding box center [487, 225] width 227 height 13
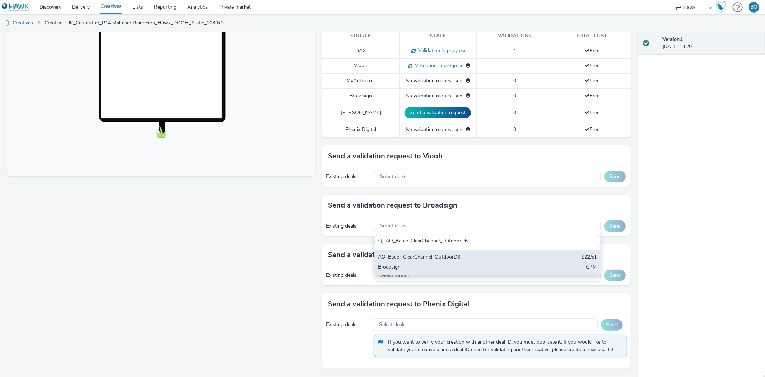
type input "AO_Bauer-ClearChannel_OutdoorD6"
click at [465, 256] on div "AO_Bauer-ClearChannel_OutdoorD6" at bounding box center [450, 257] width 145 height 8
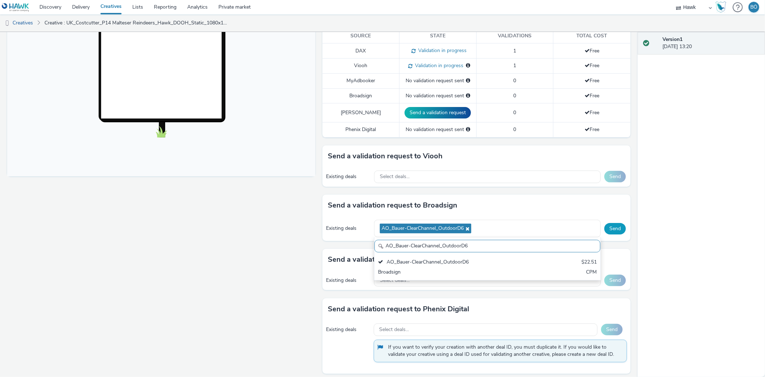
click at [608, 230] on button "Send" at bounding box center [615, 228] width 22 height 11
